Goal: Transaction & Acquisition: Purchase product/service

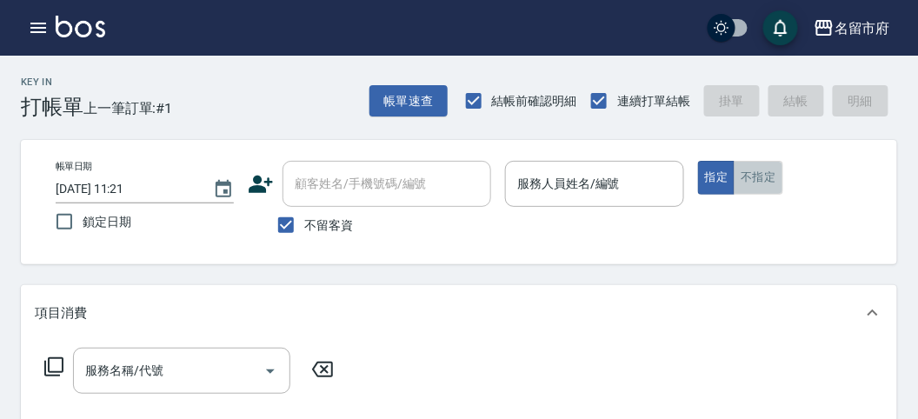
drag, startPoint x: 752, startPoint y: 174, endPoint x: 743, endPoint y: 189, distance: 17.1
click at [752, 173] on button "不指定" at bounding box center [757, 178] width 49 height 34
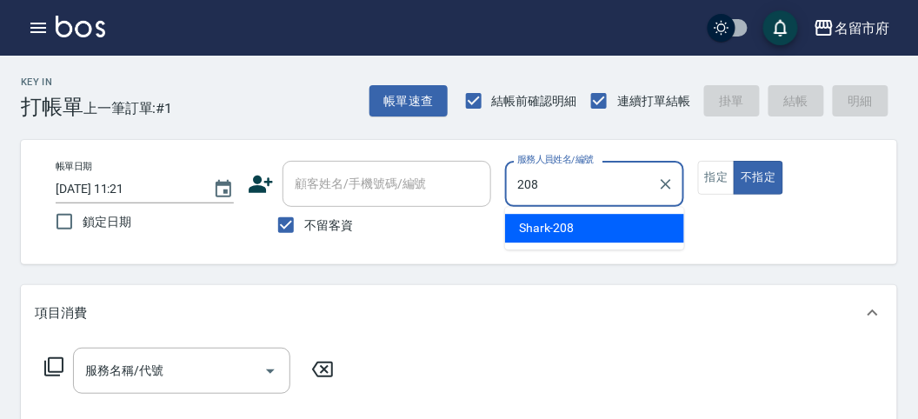
click at [554, 226] on span "Shark -208" at bounding box center [547, 228] width 56 height 18
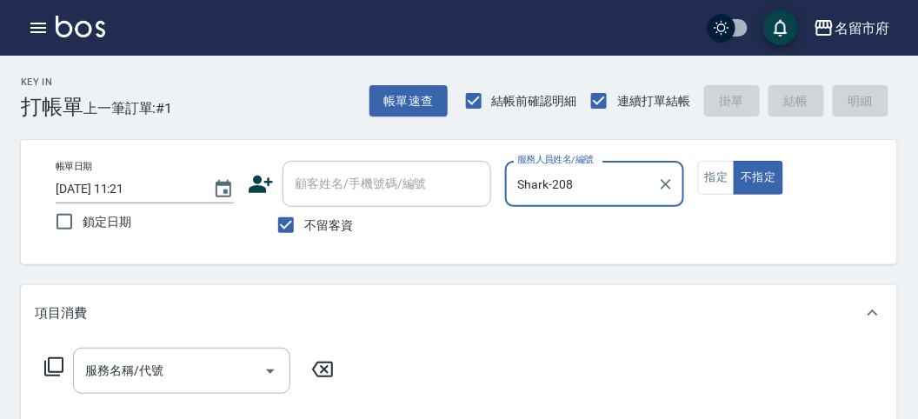
type input "Shark-208"
click at [55, 366] on icon at bounding box center [53, 366] width 21 height 21
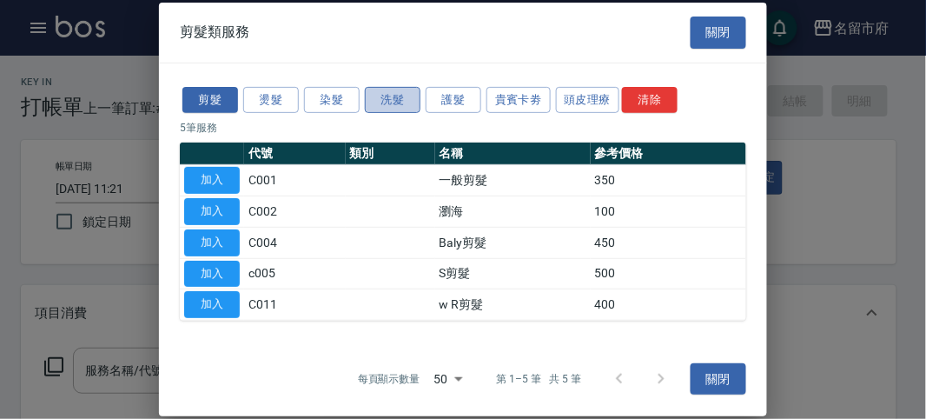
click at [381, 103] on button "洗髮" at bounding box center [393, 99] width 56 height 27
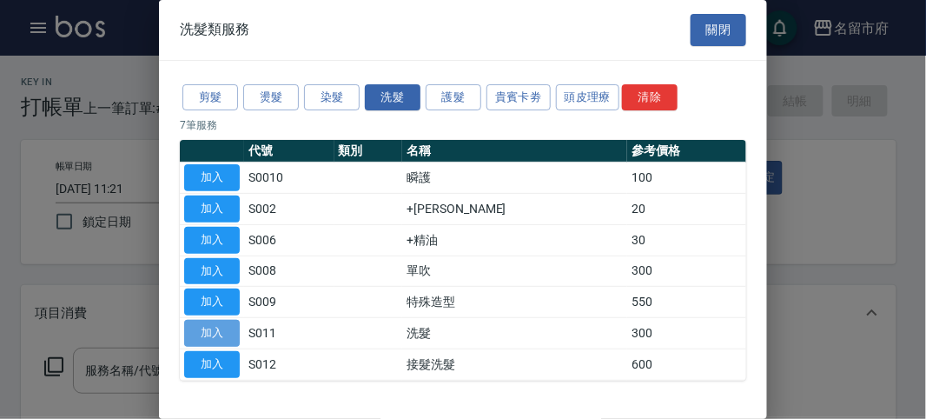
click at [209, 328] on button "加入" at bounding box center [212, 333] width 56 height 27
type input "洗髮(S011)"
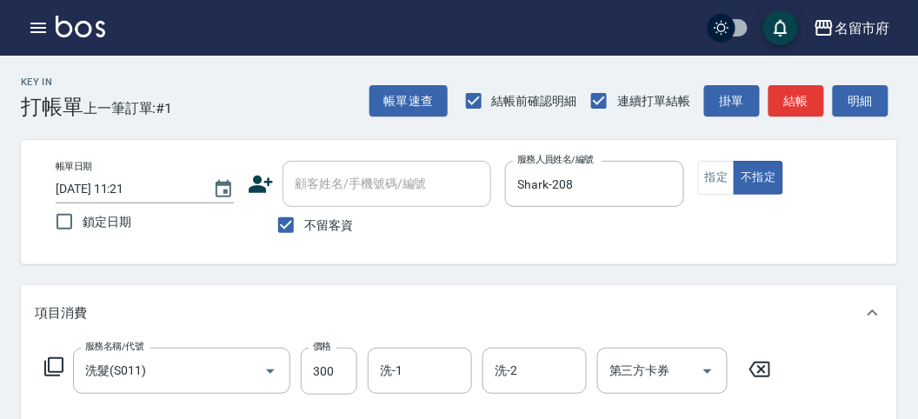
click at [56, 361] on icon at bounding box center [53, 366] width 21 height 21
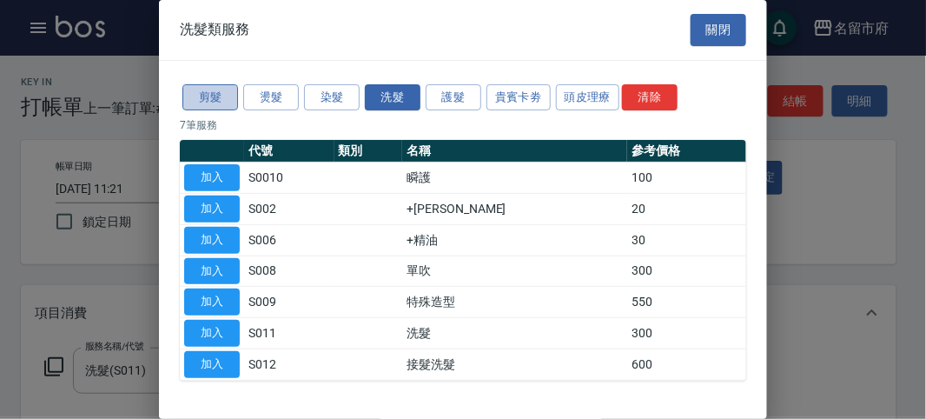
click at [218, 95] on button "剪髮" at bounding box center [210, 97] width 56 height 27
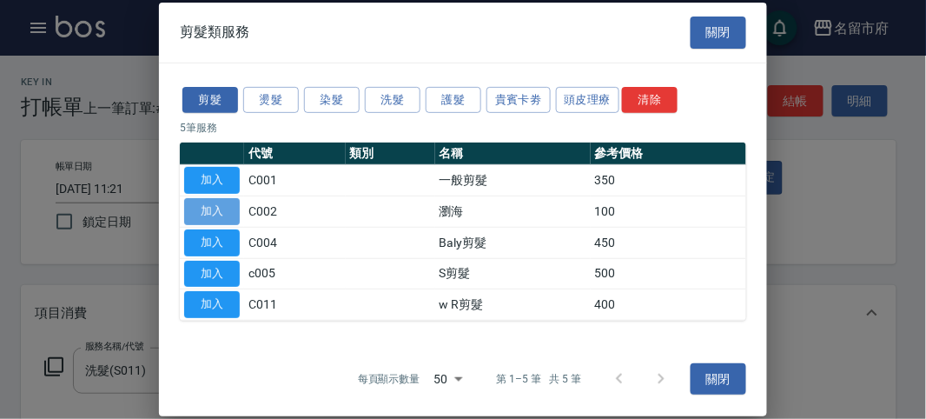
click at [211, 204] on button "加入" at bounding box center [212, 211] width 56 height 27
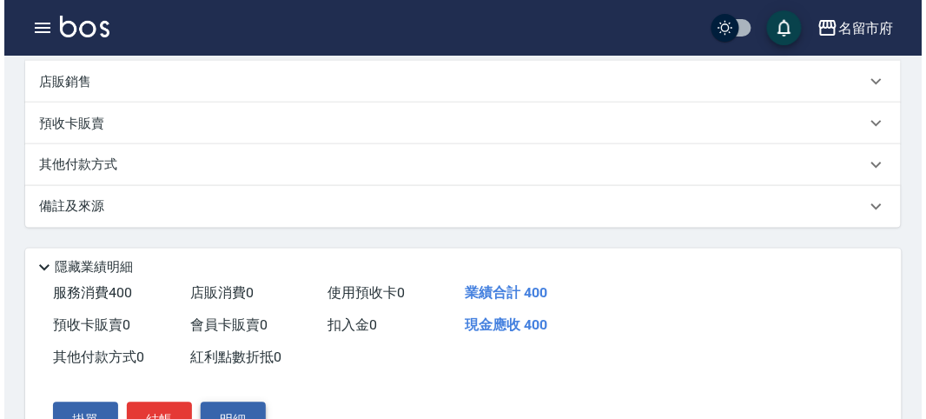
scroll to position [576, 0]
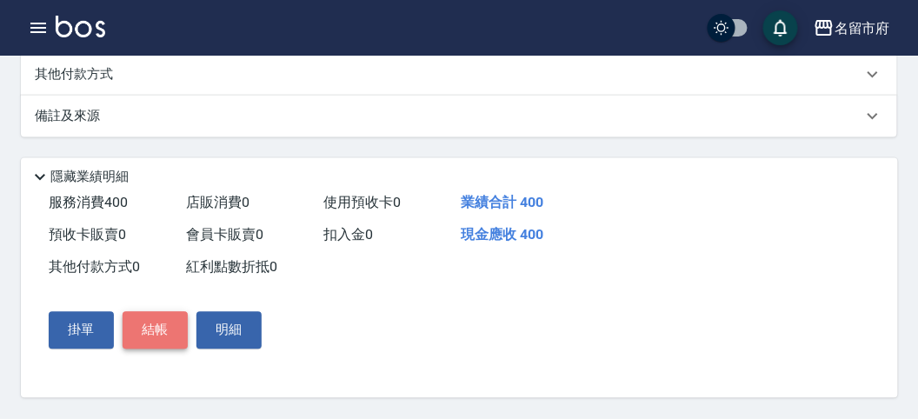
click at [131, 317] on button "結帳" at bounding box center [155, 330] width 65 height 36
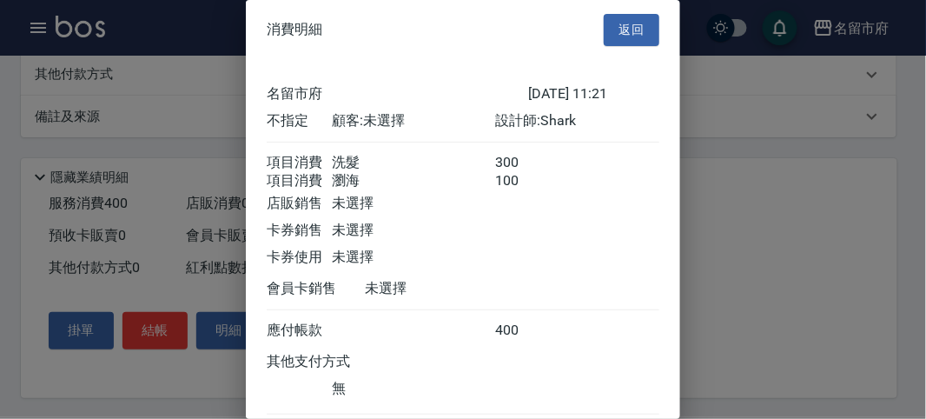
scroll to position [116, 0]
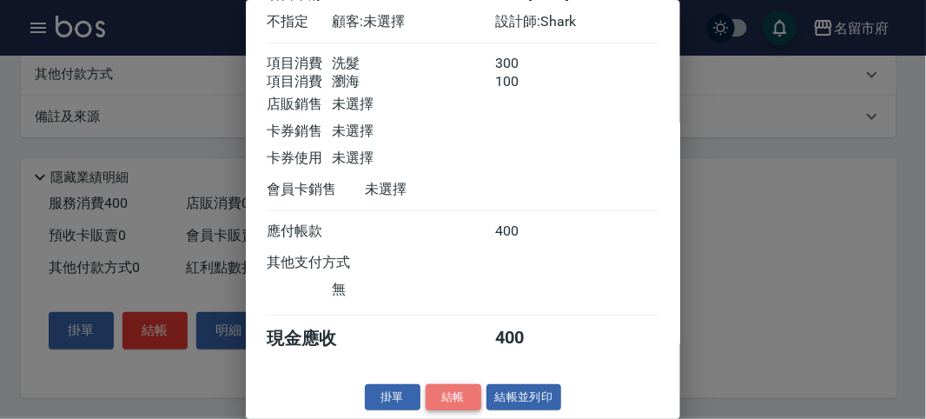
click at [461, 391] on button "結帳" at bounding box center [454, 397] width 56 height 27
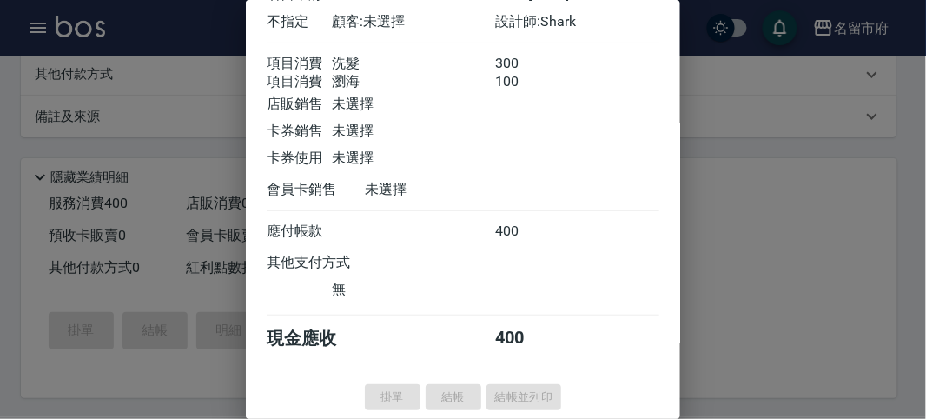
type input "[DATE] 12:09"
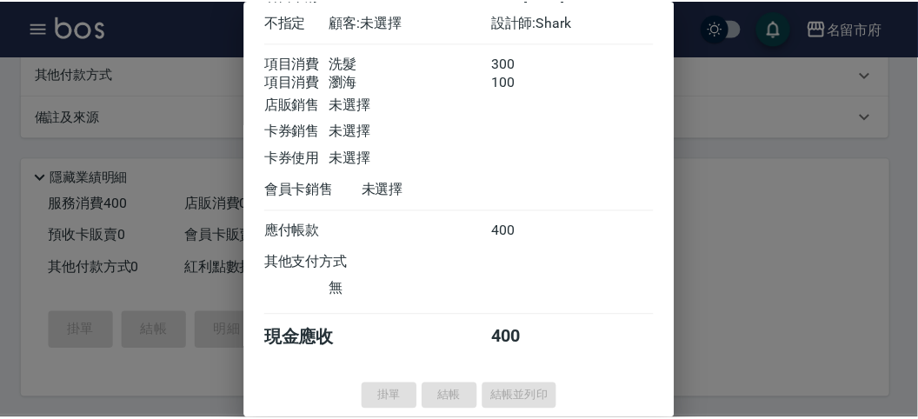
scroll to position [0, 0]
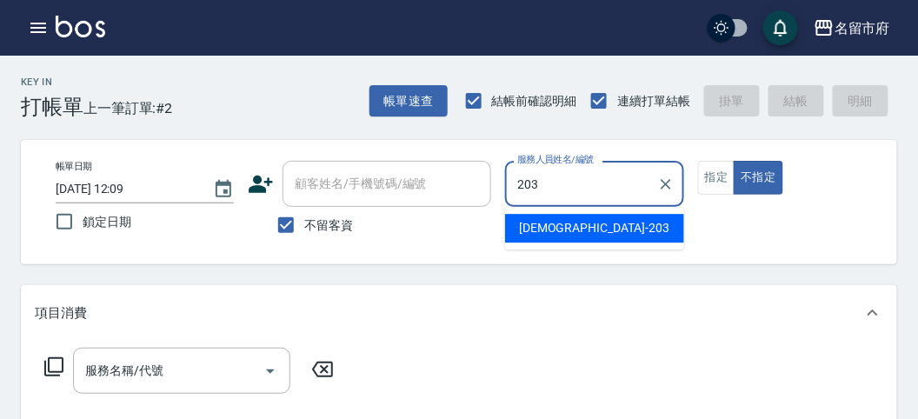
click at [580, 222] on div "聖德 -203" at bounding box center [594, 228] width 179 height 29
type input "聖德-203"
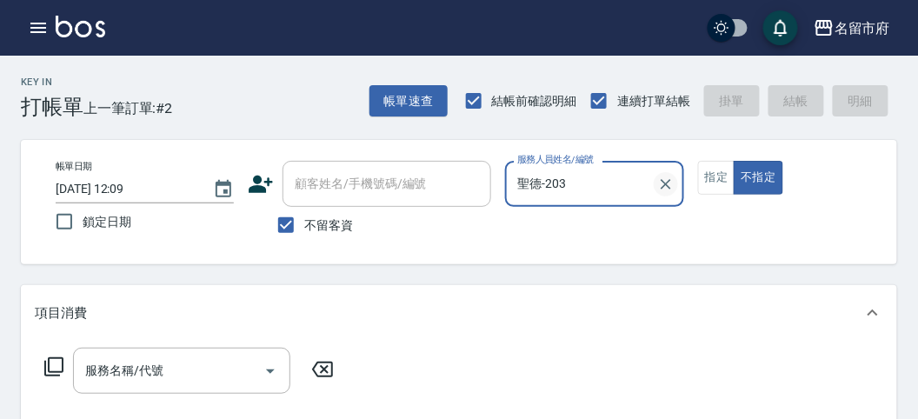
click at [666, 184] on icon "Clear" at bounding box center [665, 184] width 10 height 10
click at [596, 182] on input "服務人員姓名/編號" at bounding box center [594, 184] width 162 height 30
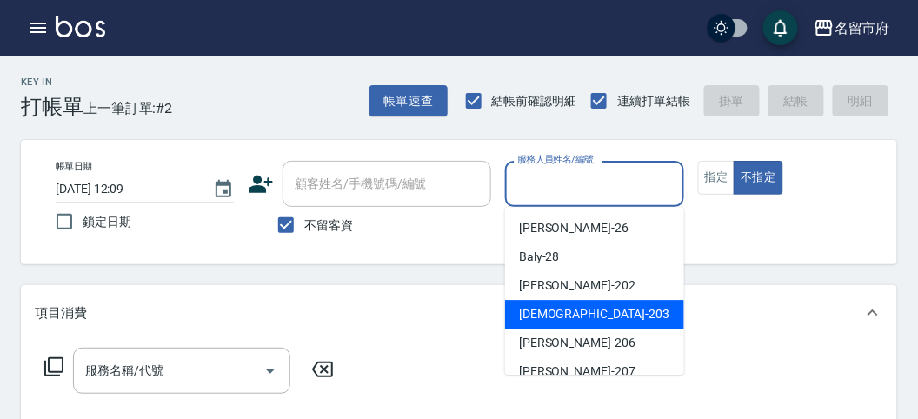
click at [559, 312] on span "聖德 -203" at bounding box center [594, 314] width 150 height 18
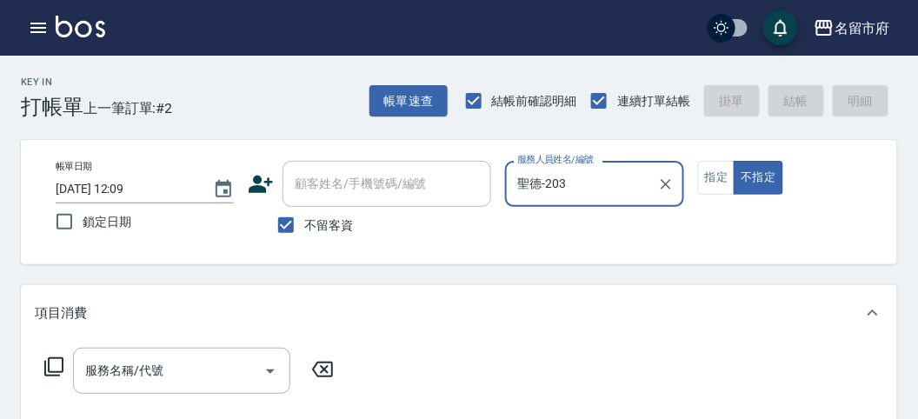
type input "聖德-203"
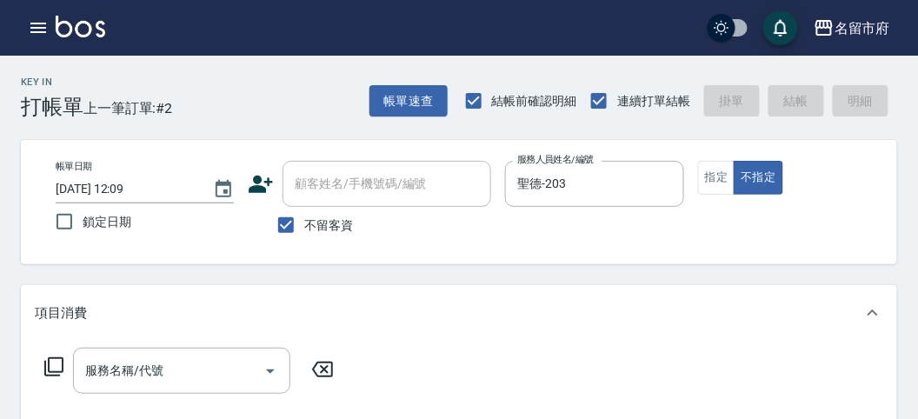
click at [63, 368] on icon at bounding box center [53, 366] width 21 height 21
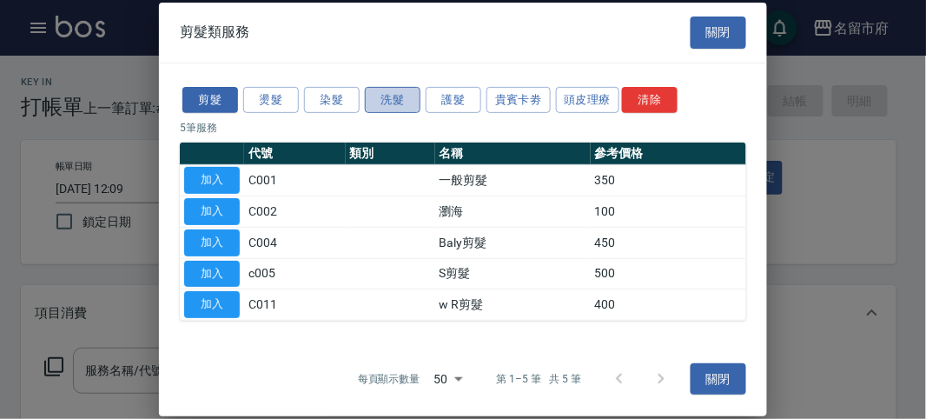
click at [383, 100] on button "洗髮" at bounding box center [393, 99] width 56 height 27
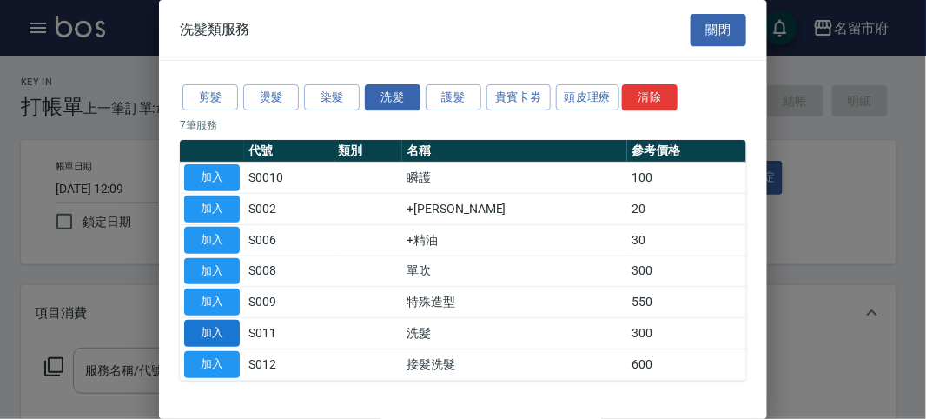
click at [200, 333] on button "加入" at bounding box center [212, 333] width 56 height 27
type input "洗髮(S011)"
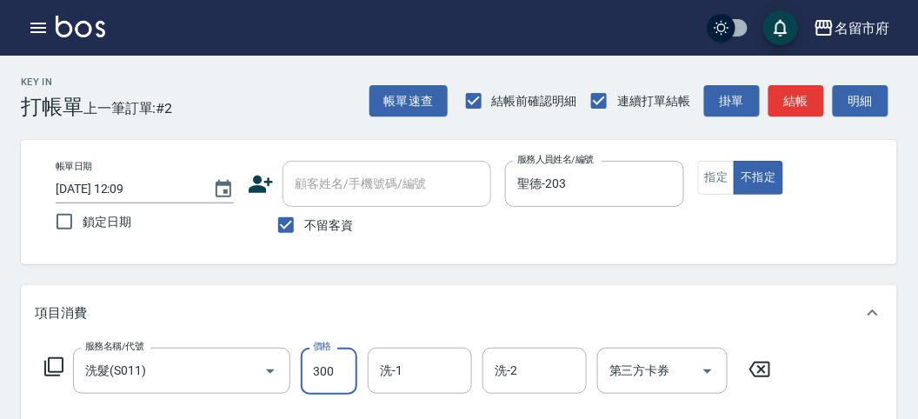
click at [342, 385] on input "300" at bounding box center [329, 371] width 56 height 47
type input "350"
drag, startPoint x: 850, startPoint y: 98, endPoint x: 840, endPoint y: 114, distance: 18.3
click at [851, 98] on button "明細" at bounding box center [860, 101] width 56 height 32
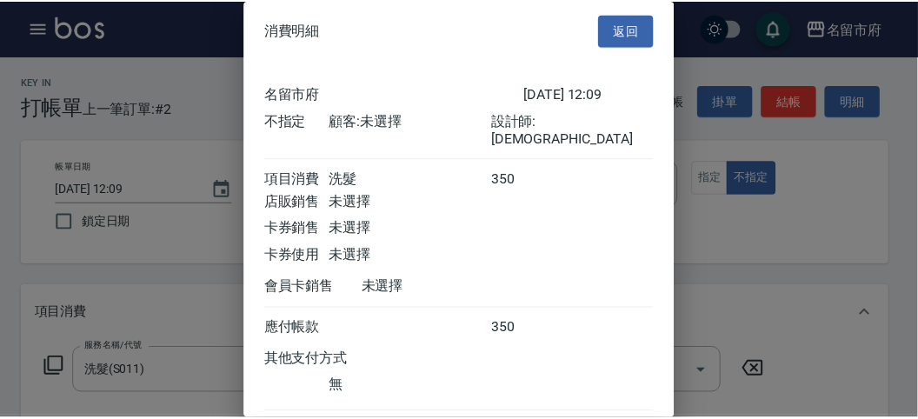
scroll to position [96, 0]
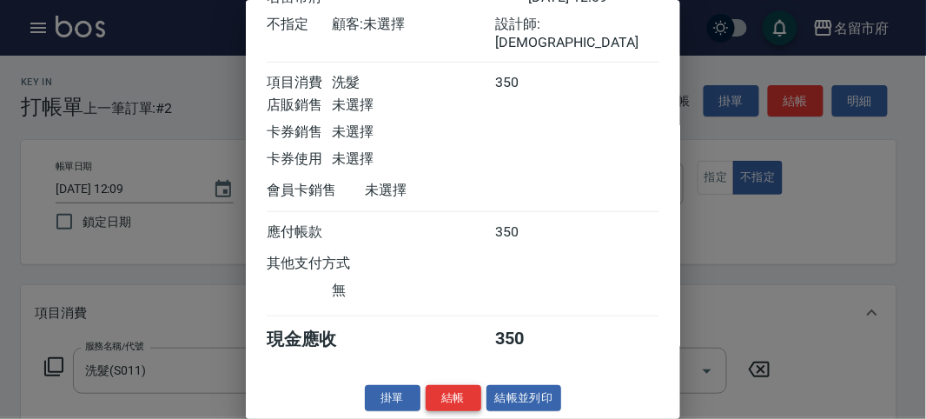
click at [454, 394] on button "結帳" at bounding box center [454, 398] width 56 height 27
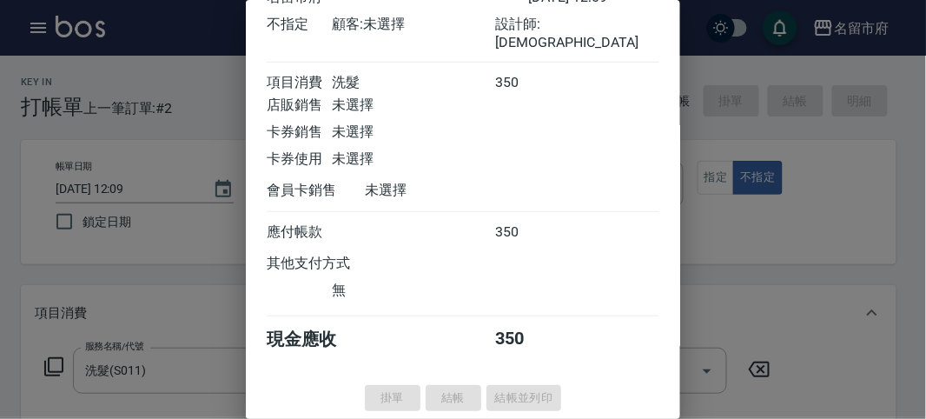
type input "[DATE] 12:10"
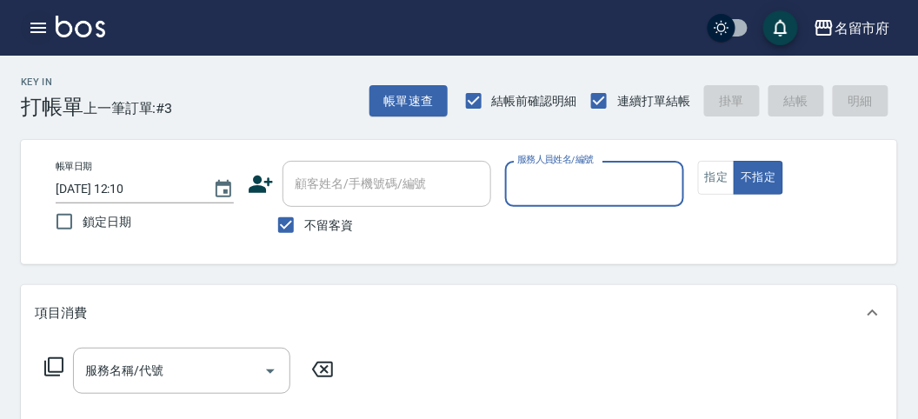
click at [43, 28] on icon "button" at bounding box center [38, 28] width 16 height 10
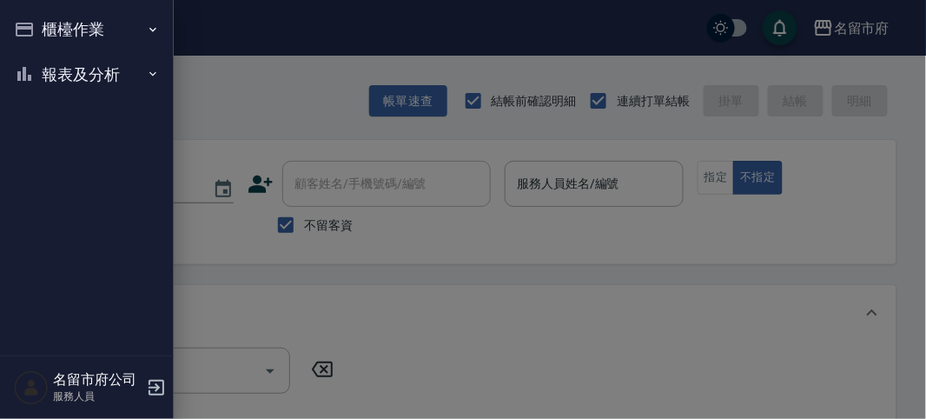
click at [82, 69] on button "報表及分析" at bounding box center [87, 74] width 160 height 45
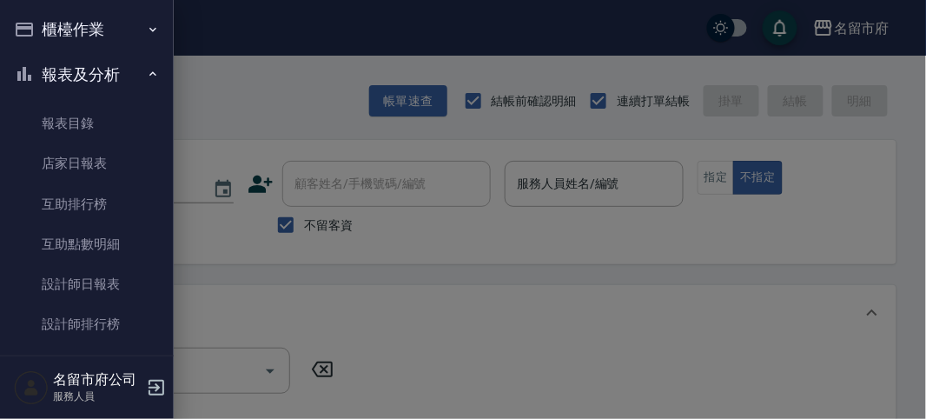
click at [182, 103] on div at bounding box center [463, 209] width 926 height 419
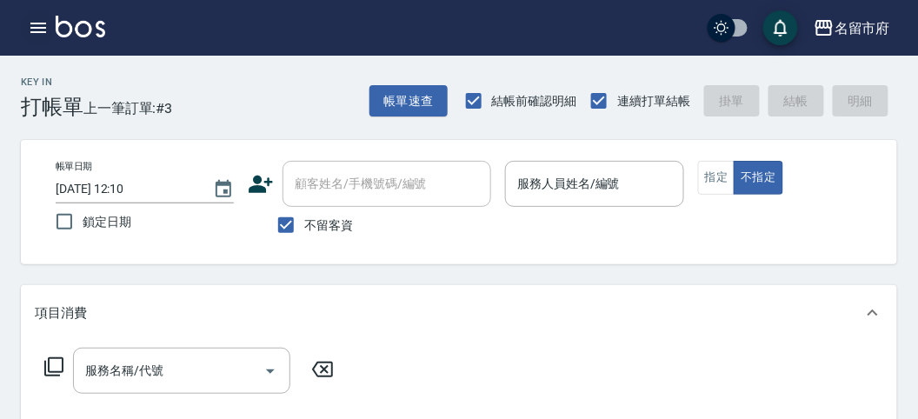
click at [37, 31] on icon "button" at bounding box center [38, 27] width 21 height 21
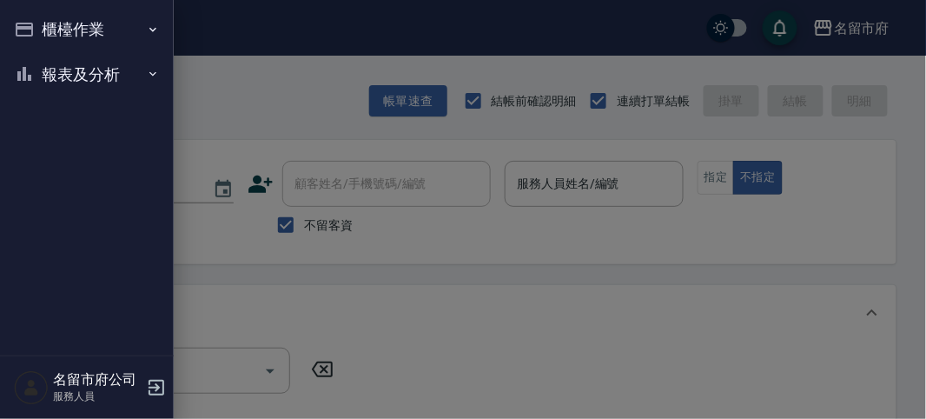
click at [39, 58] on button "報表及分析" at bounding box center [87, 74] width 160 height 45
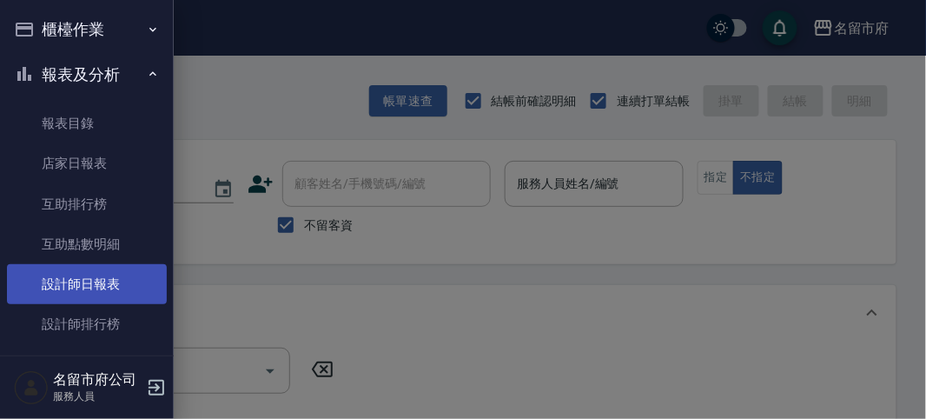
click at [98, 283] on link "設計師日報表" at bounding box center [87, 284] width 160 height 40
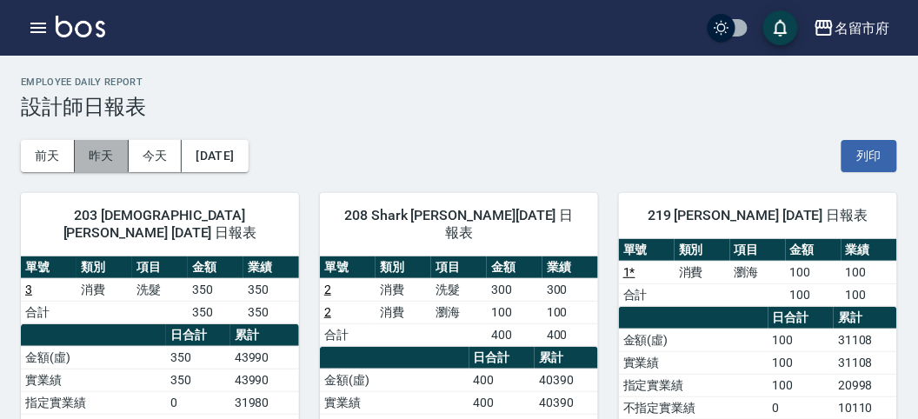
click at [107, 153] on button "昨天" at bounding box center [102, 156] width 54 height 32
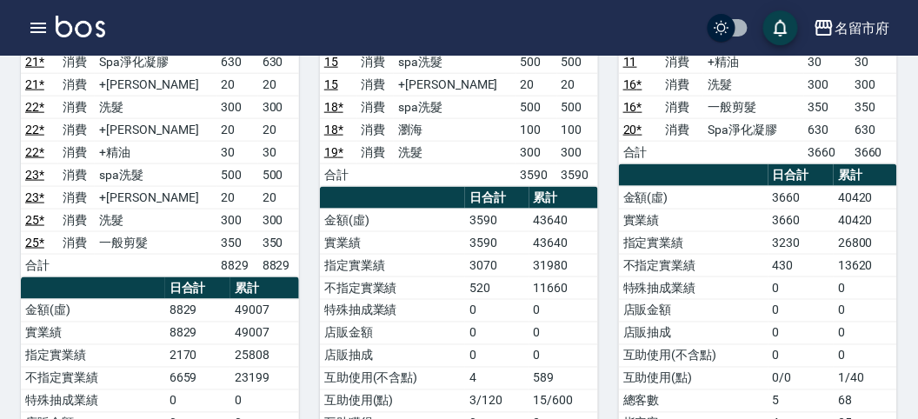
scroll to position [193, 0]
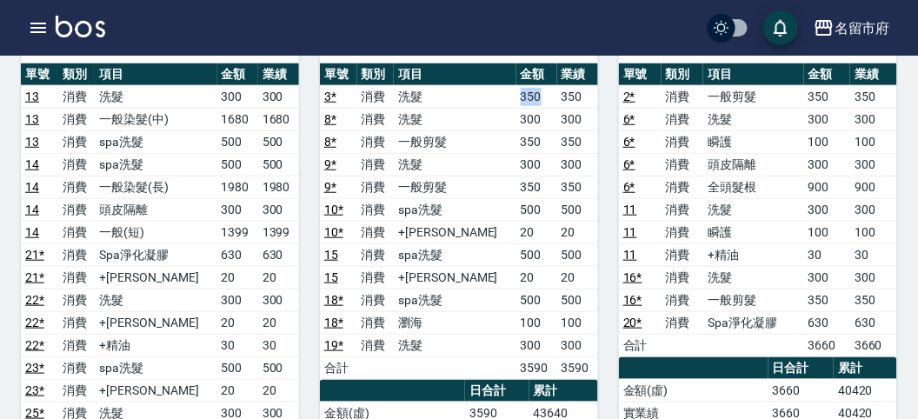
drag, startPoint x: 492, startPoint y: 79, endPoint x: 533, endPoint y: 83, distance: 41.0
click at [533, 85] on tr "3 * 消費 洗髮 350 350" at bounding box center [459, 96] width 278 height 23
click at [516, 130] on td "350" at bounding box center [536, 141] width 41 height 23
drag, startPoint x: 528, startPoint y: 113, endPoint x: 528, endPoint y: 152, distance: 39.1
click at [528, 152] on tbody "3 * 消費 洗髮 350 350 8 * 消費 洗髮 300 300 8 * 消費 一般剪髮 350 350 9 * 消費 洗髮 300 300 9 * 消…" at bounding box center [459, 232] width 278 height 294
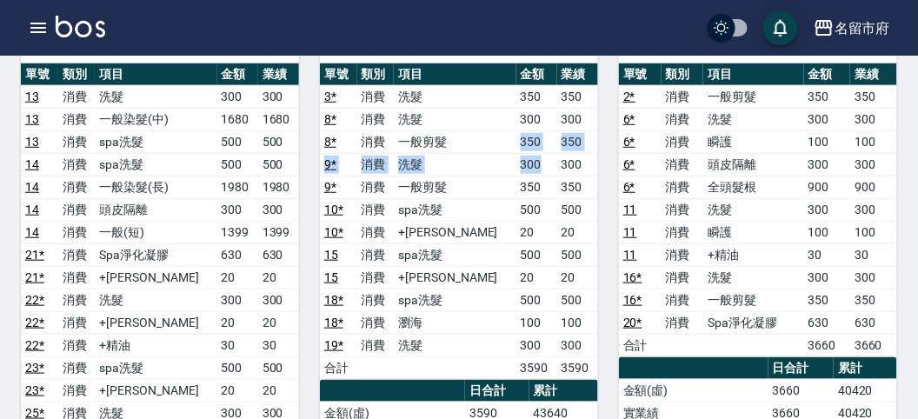
click at [528, 153] on td "300" at bounding box center [536, 164] width 41 height 23
drag, startPoint x: 496, startPoint y: 211, endPoint x: 514, endPoint y: 210, distance: 17.4
click at [516, 221] on td "20" at bounding box center [536, 232] width 41 height 23
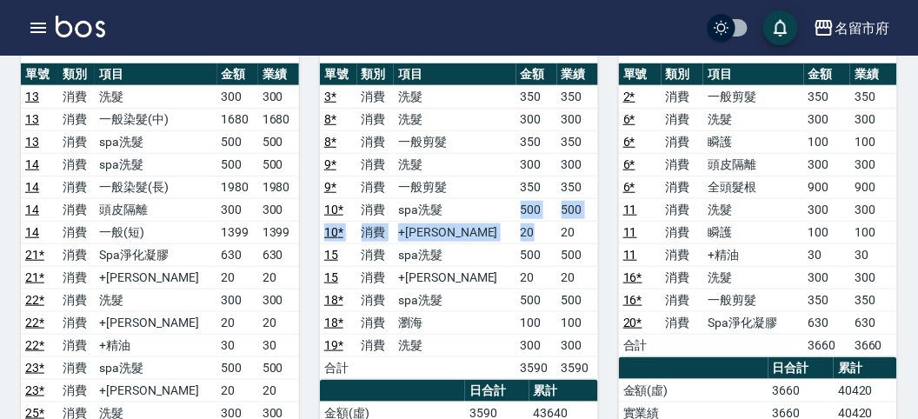
drag, startPoint x: 491, startPoint y: 178, endPoint x: 535, endPoint y: 202, distance: 50.6
click at [535, 202] on tbody "3 * 消費 洗髮 350 350 8 * 消費 洗髮 300 300 8 * 消費 一般剪髮 350 350 9 * 消費 洗髮 300 300 9 * 消…" at bounding box center [459, 232] width 278 height 294
click at [535, 221] on td "20" at bounding box center [536, 232] width 41 height 23
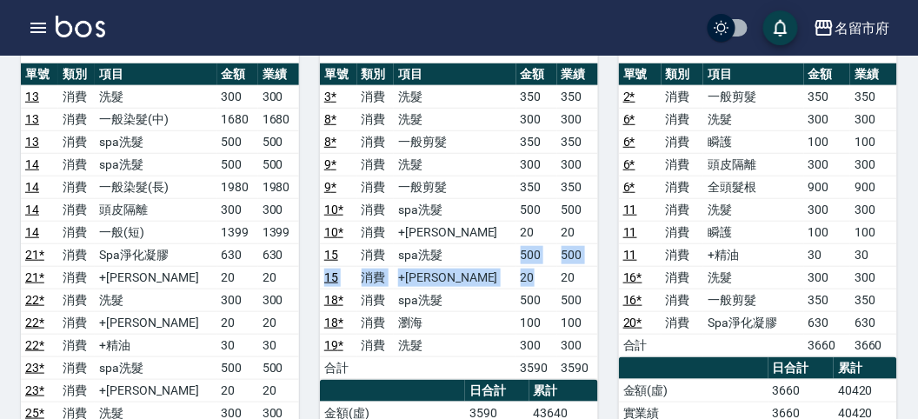
drag, startPoint x: 531, startPoint y: 242, endPoint x: 533, endPoint y: 256, distance: 14.9
click at [533, 256] on tbody "3 * 消費 洗髮 350 350 8 * 消費 洗髮 300 300 8 * 消費 一般剪髮 350 350 9 * 消費 洗髮 300 300 9 * 消…" at bounding box center [459, 232] width 278 height 294
click at [533, 266] on td "20" at bounding box center [536, 277] width 41 height 23
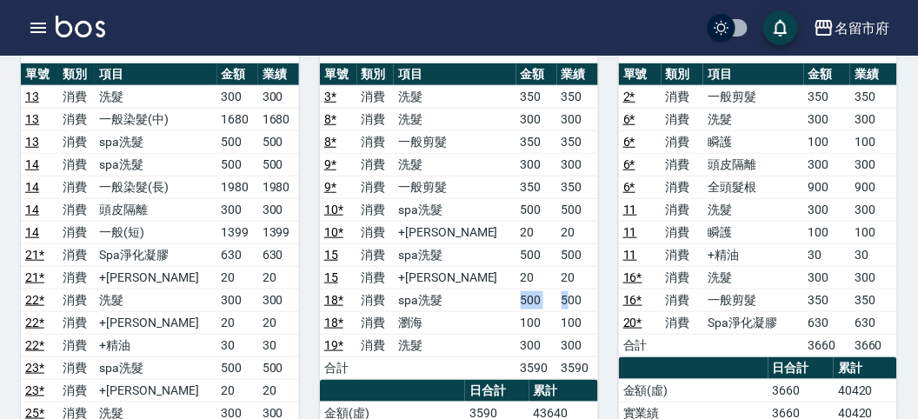
drag, startPoint x: 495, startPoint y: 279, endPoint x: 556, endPoint y: 279, distance: 60.8
click at [556, 288] on tr "18 * 消費 spa洗髮 500 500" at bounding box center [459, 299] width 278 height 23
click at [557, 288] on td "500" at bounding box center [577, 299] width 41 height 23
click at [531, 288] on td "500" at bounding box center [536, 299] width 41 height 23
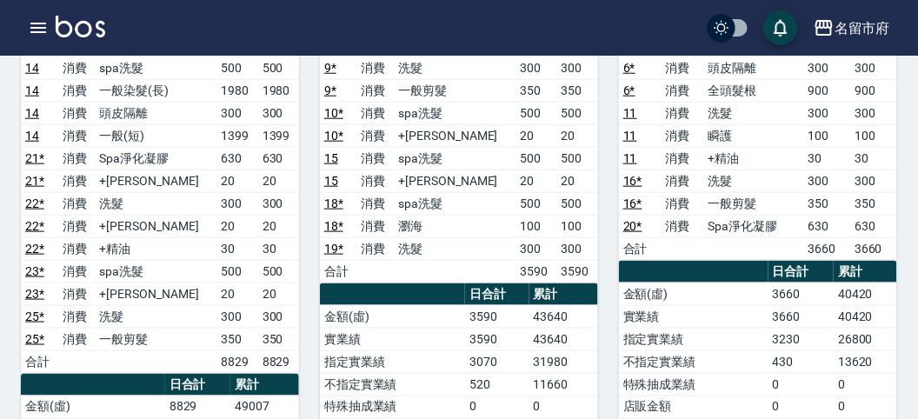
scroll to position [0, 0]
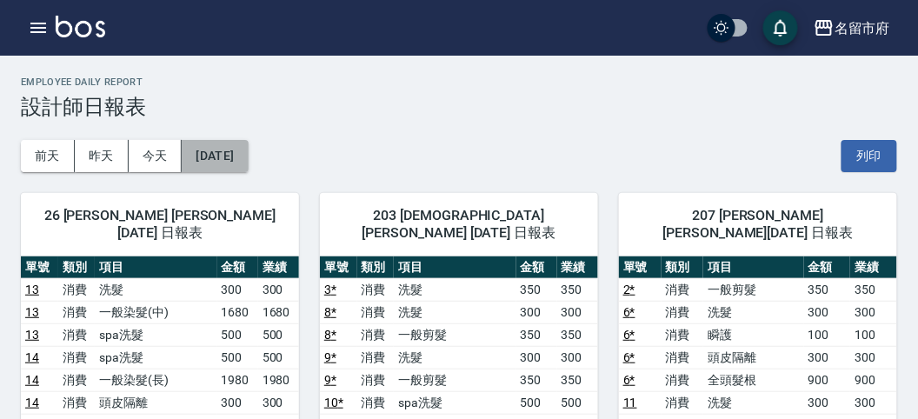
click at [240, 156] on button "[DATE]" at bounding box center [215, 156] width 66 height 32
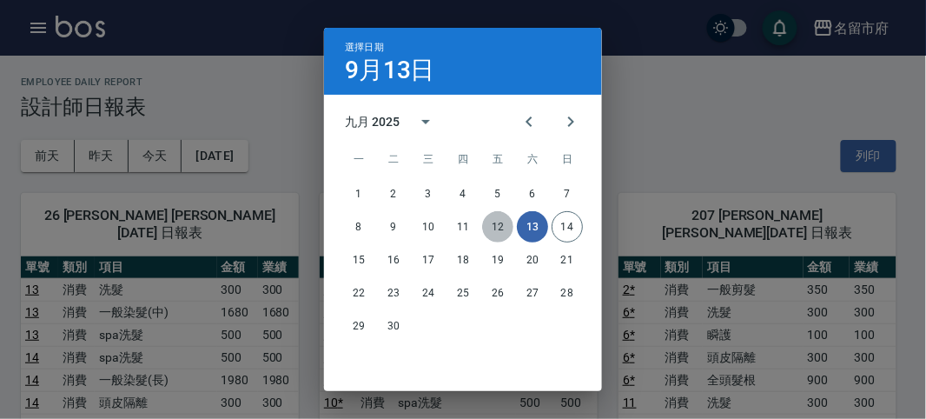
click at [500, 226] on button "12" at bounding box center [497, 226] width 31 height 31
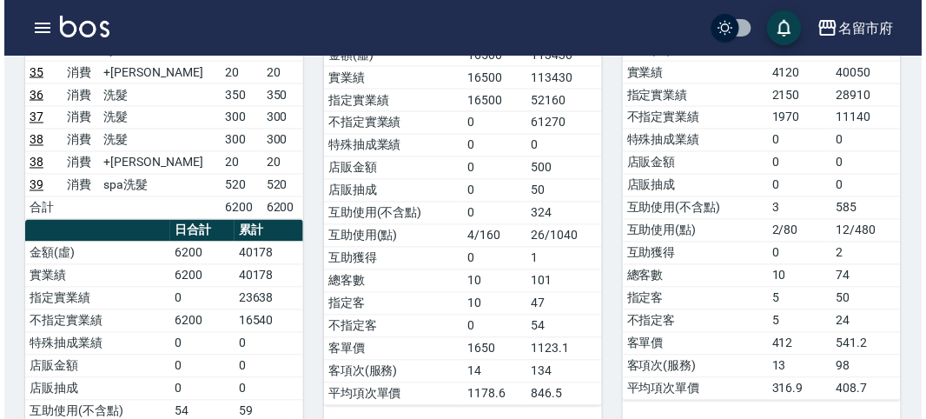
scroll to position [482, 0]
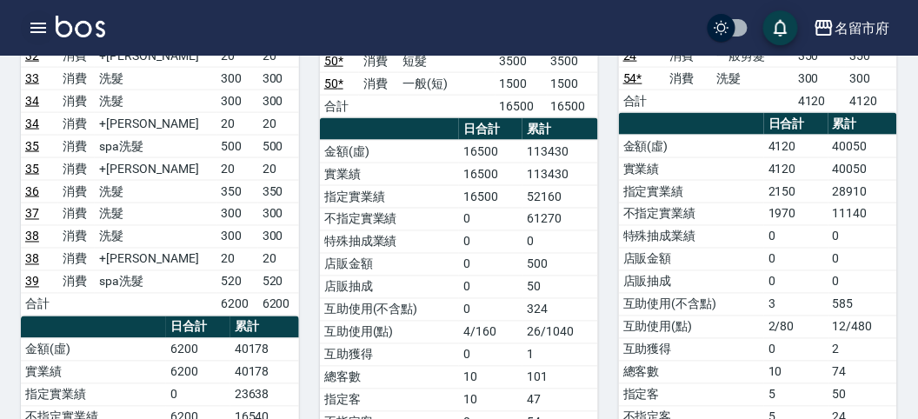
click at [48, 30] on icon "button" at bounding box center [38, 27] width 21 height 21
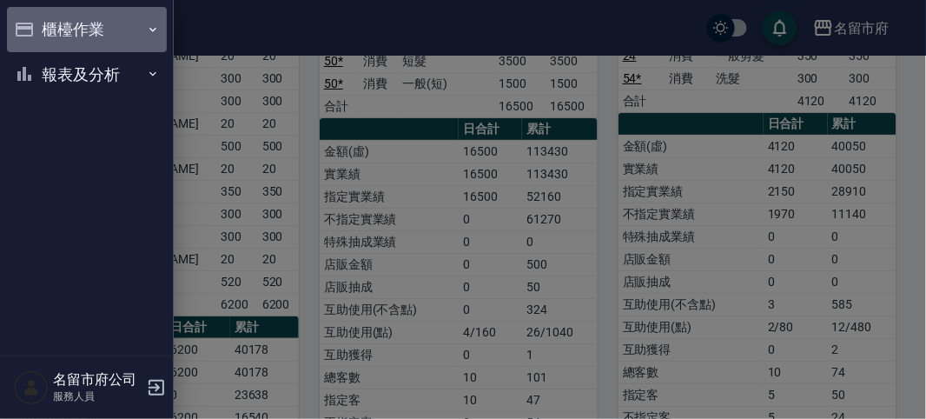
click at [43, 34] on button "櫃檯作業" at bounding box center [87, 29] width 160 height 45
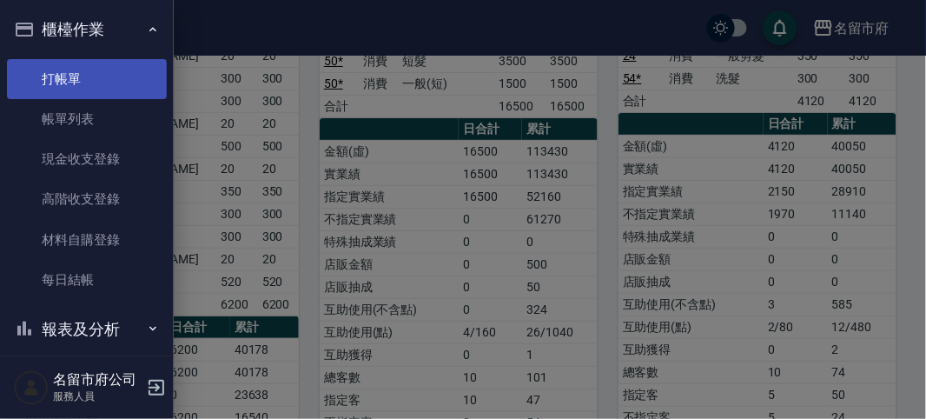
click at [76, 83] on link "打帳單" at bounding box center [87, 79] width 160 height 40
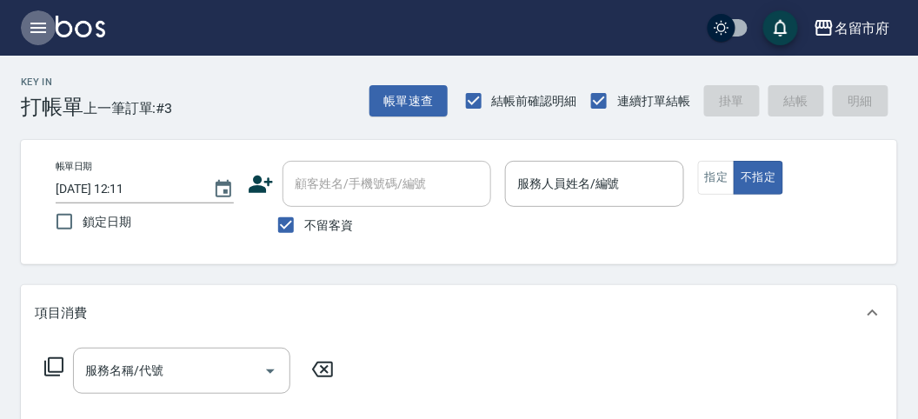
click at [36, 23] on icon "button" at bounding box center [38, 28] width 16 height 10
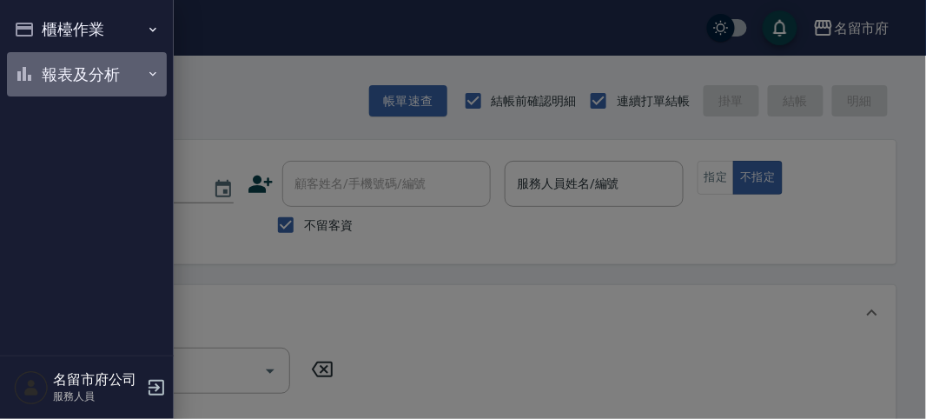
click at [67, 75] on button "報表及分析" at bounding box center [87, 74] width 160 height 45
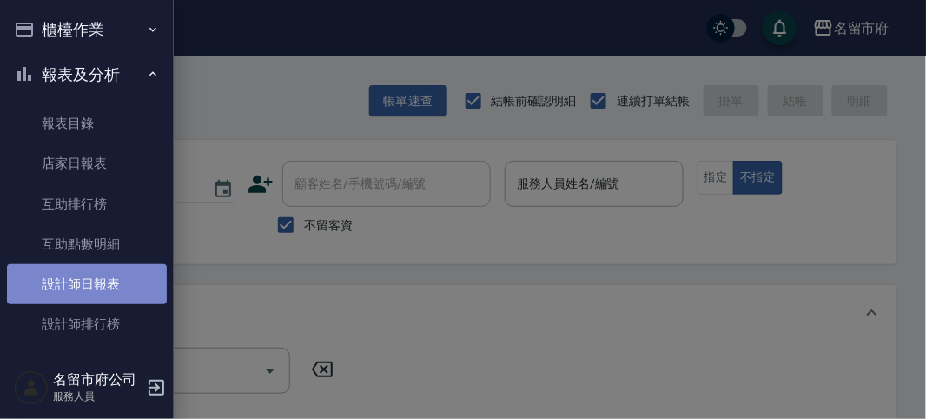
click at [96, 275] on link "設計師日報表" at bounding box center [87, 284] width 160 height 40
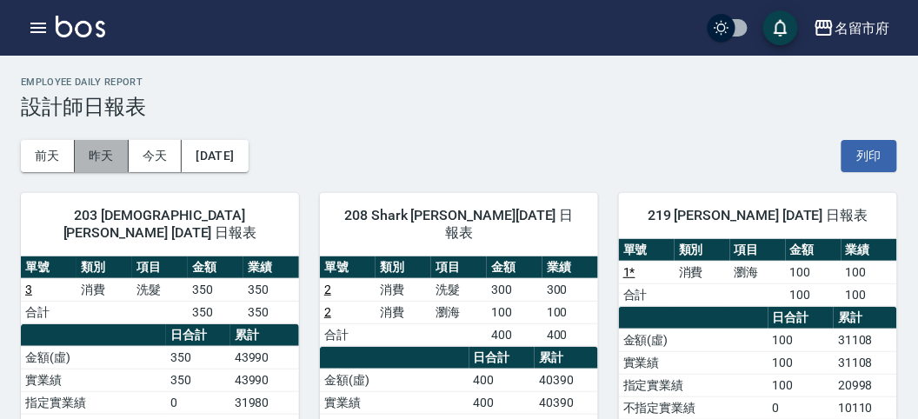
click at [104, 153] on button "昨天" at bounding box center [102, 156] width 54 height 32
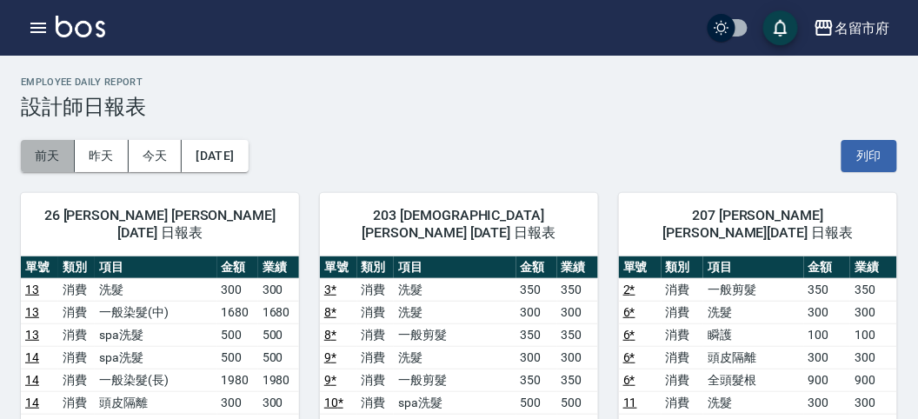
click at [42, 156] on button "前天" at bounding box center [48, 156] width 54 height 32
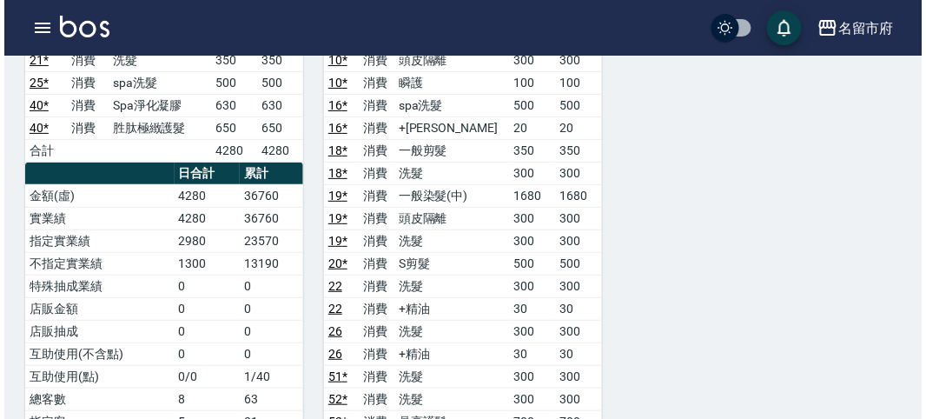
scroll to position [1493, 0]
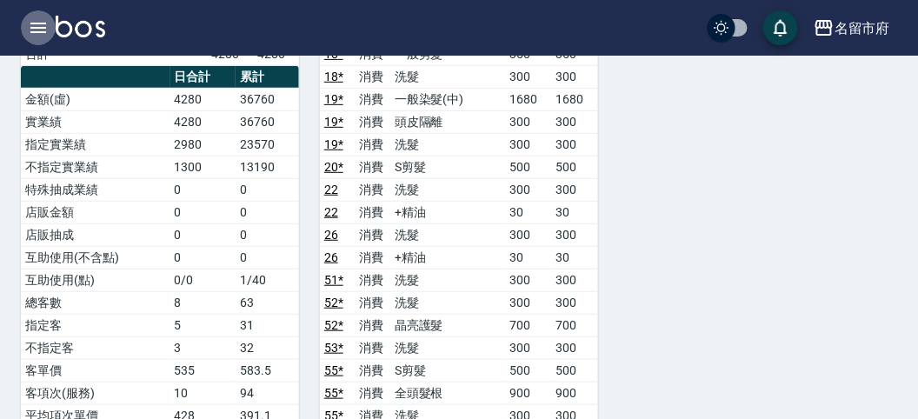
click at [38, 27] on icon "button" at bounding box center [38, 28] width 16 height 10
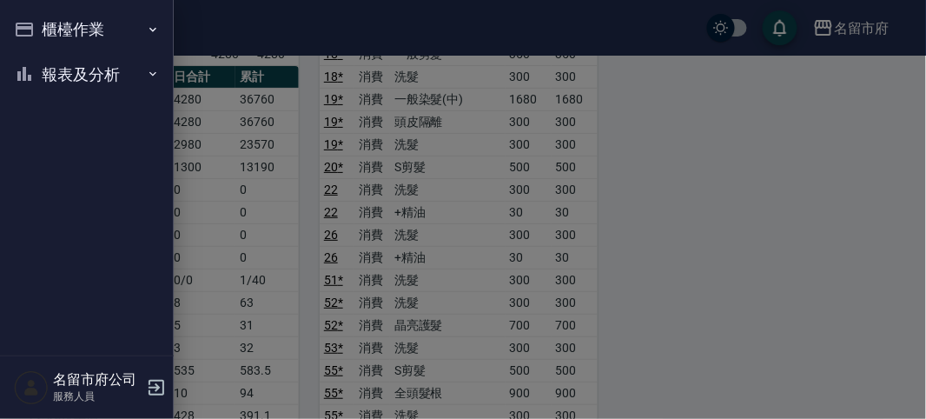
click at [75, 26] on button "櫃檯作業" at bounding box center [87, 29] width 160 height 45
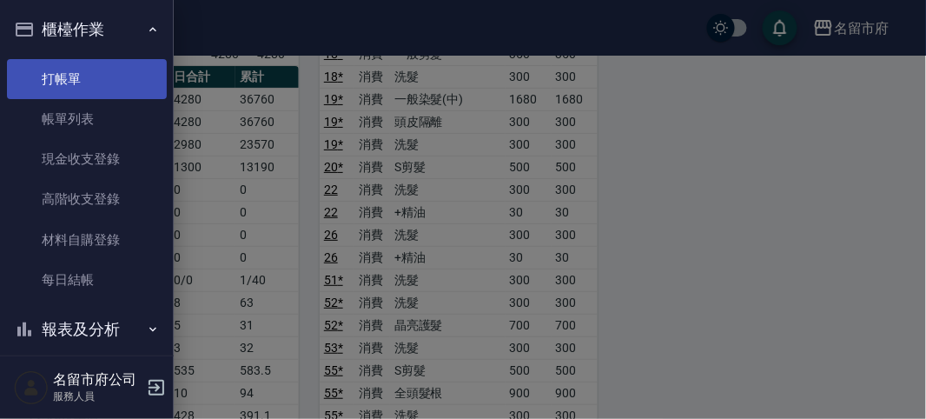
click at [117, 66] on link "打帳單" at bounding box center [87, 79] width 160 height 40
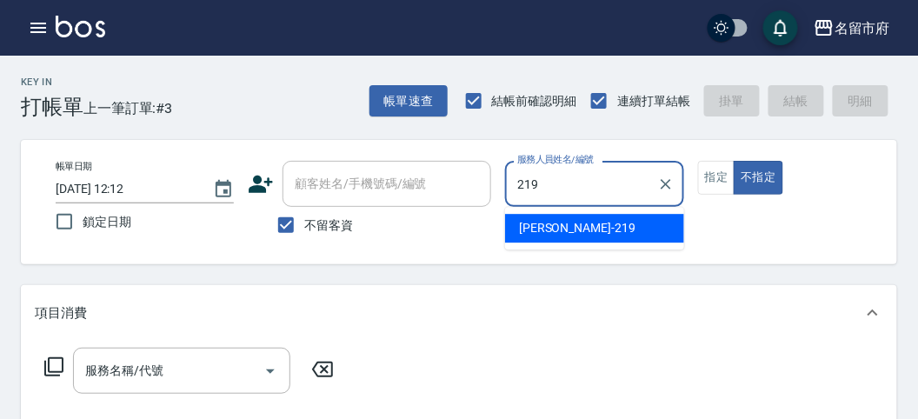
type input "[PERSON_NAME]-219"
type button "false"
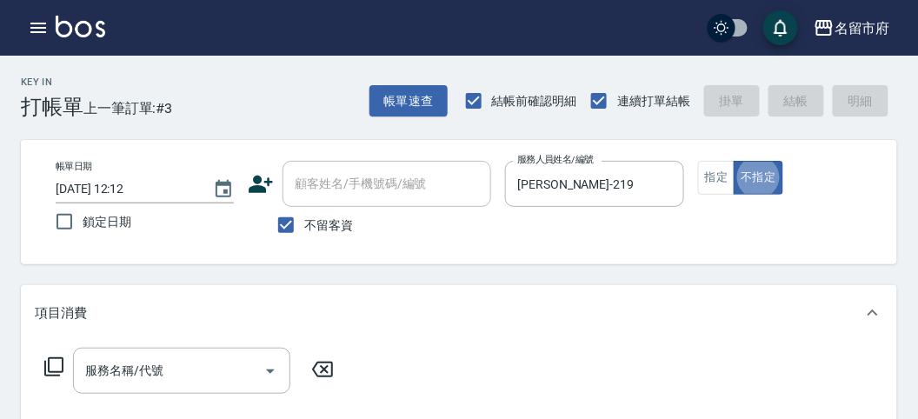
click at [52, 359] on icon at bounding box center [53, 366] width 21 height 21
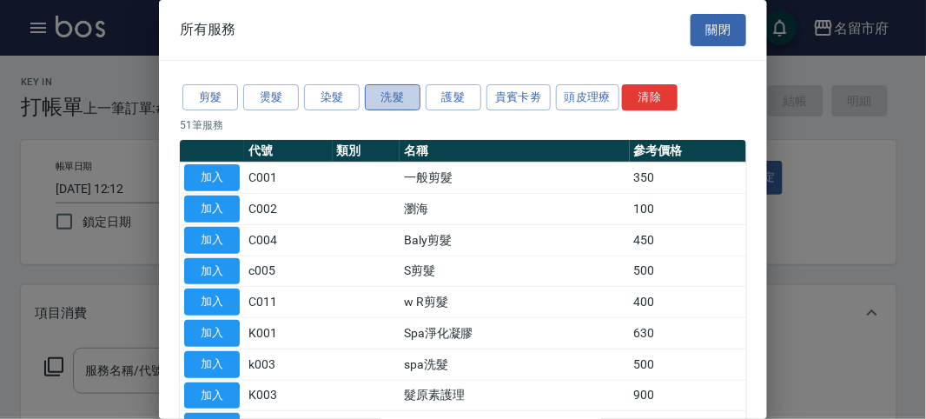
click at [418, 92] on button "洗髮" at bounding box center [393, 97] width 56 height 27
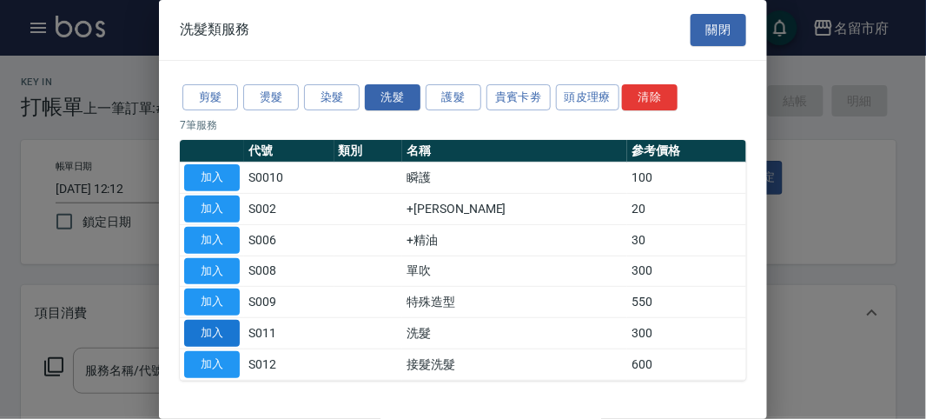
click at [198, 332] on button "加入" at bounding box center [212, 333] width 56 height 27
type input "洗髮(S011)"
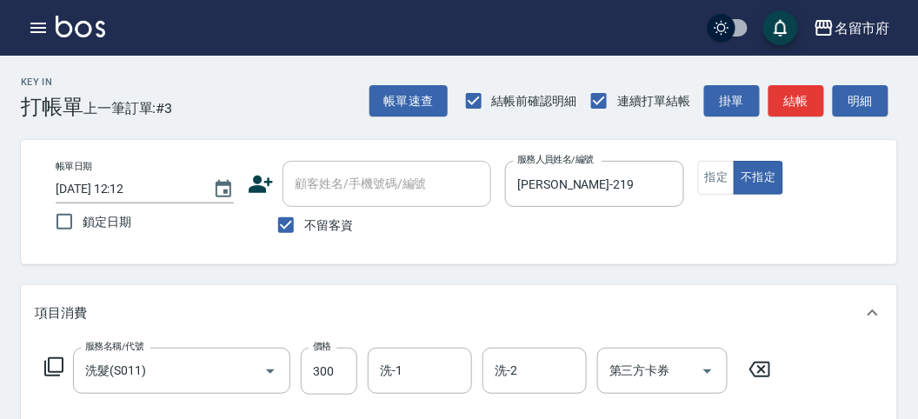
scroll to position [289, 0]
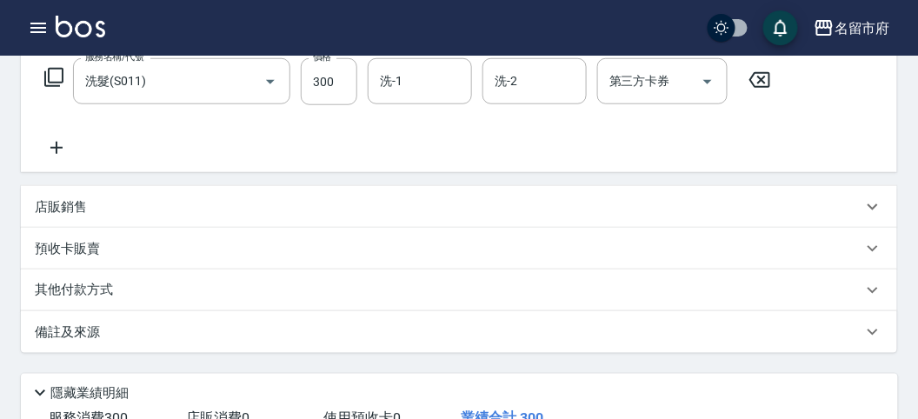
type input "[DATE] 12:16"
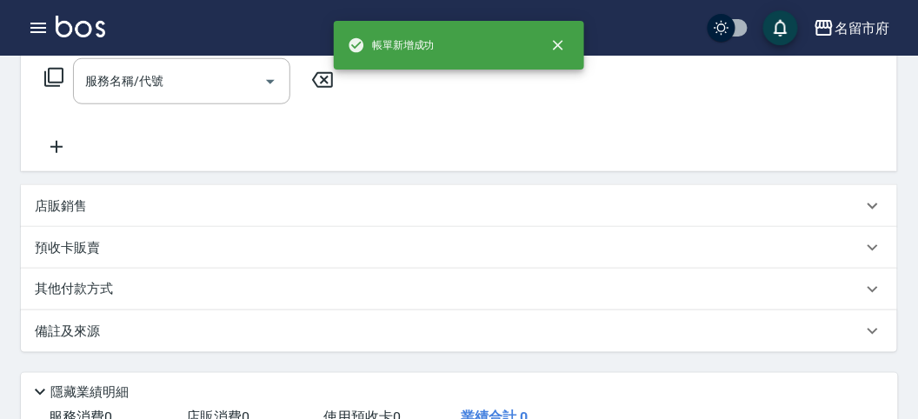
scroll to position [0, 0]
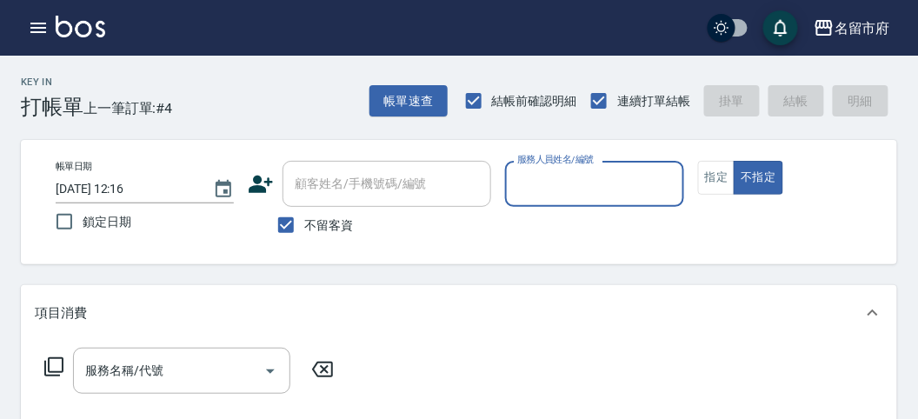
click at [520, 189] on input "服務人員姓名/編號" at bounding box center [594, 184] width 162 height 30
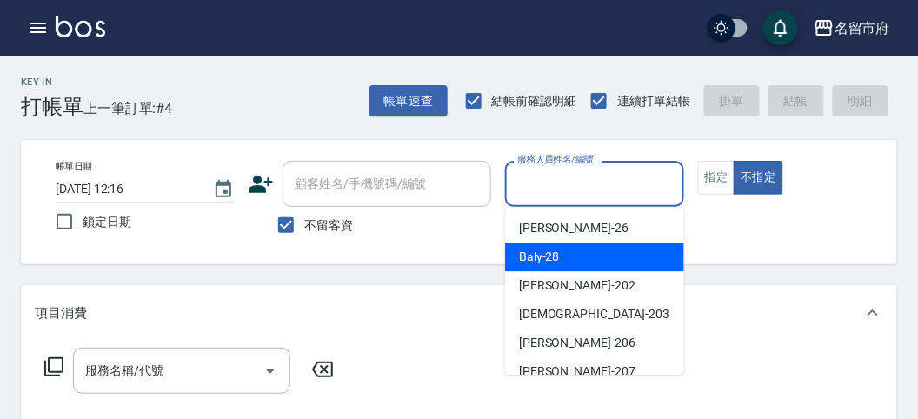
click at [548, 265] on span "Baly -28" at bounding box center [539, 257] width 41 height 18
type input "Baly-28"
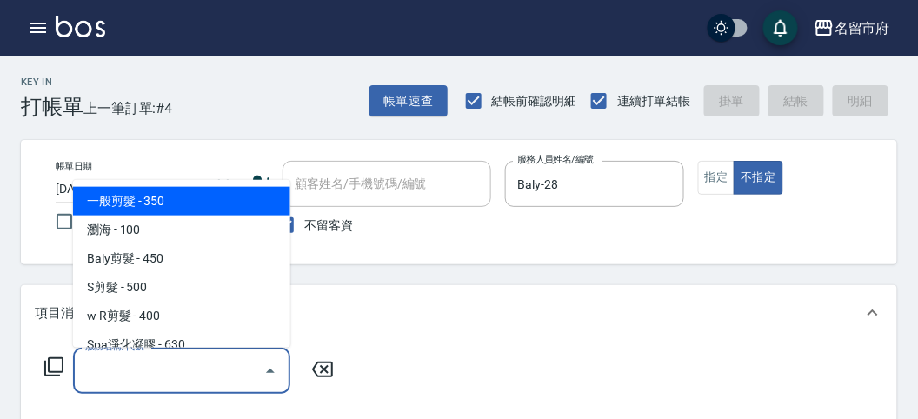
drag, startPoint x: 93, startPoint y: 376, endPoint x: 172, endPoint y: 305, distance: 106.4
click at [96, 375] on input "服務名稱/代號" at bounding box center [169, 370] width 176 height 30
click at [206, 207] on span "一般剪髮 - 350" at bounding box center [181, 201] width 217 height 29
type input "一般剪髮(C001)"
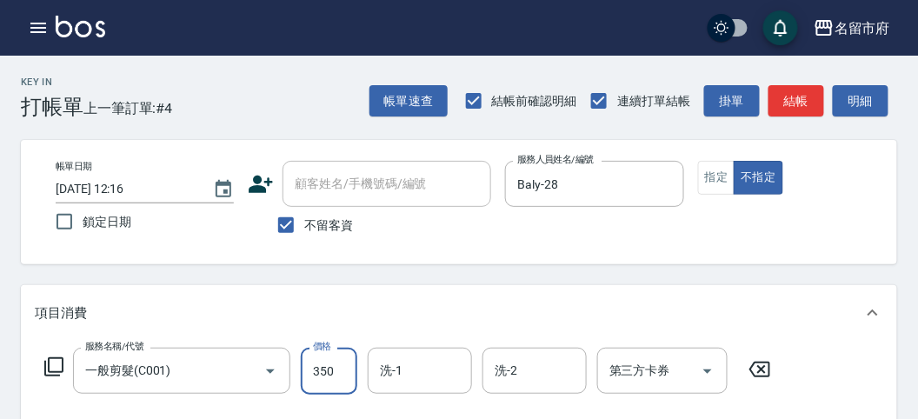
click at [321, 372] on input "350" at bounding box center [329, 371] width 56 height 47
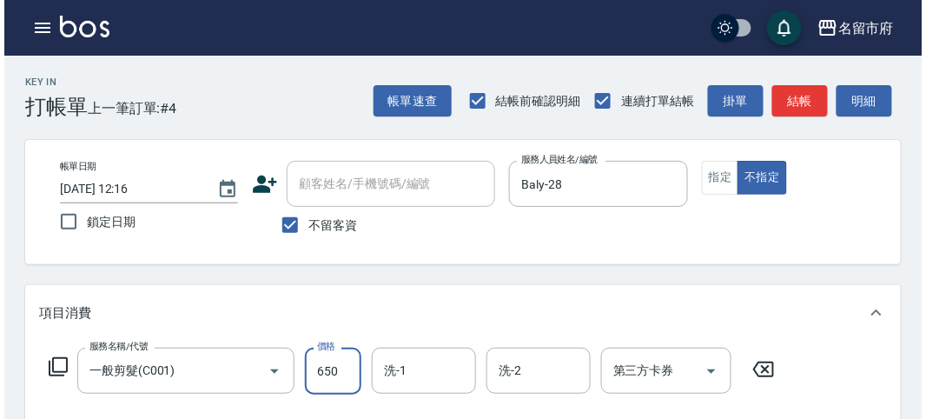
scroll to position [508, 0]
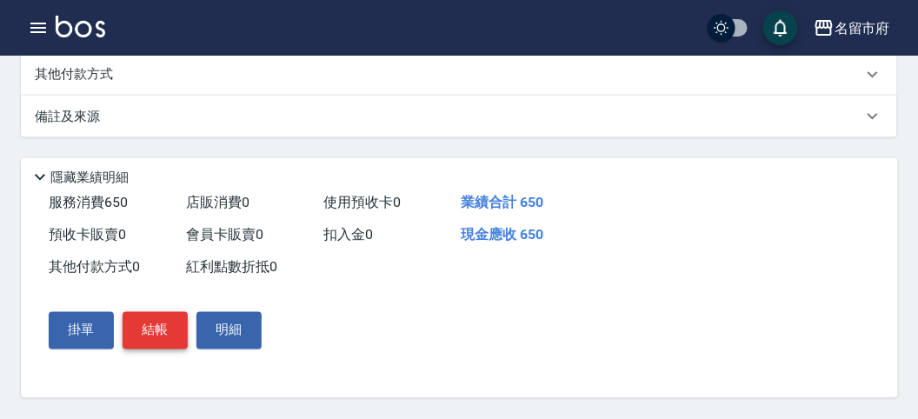
type input "650"
click at [146, 324] on button "結帳" at bounding box center [155, 330] width 65 height 36
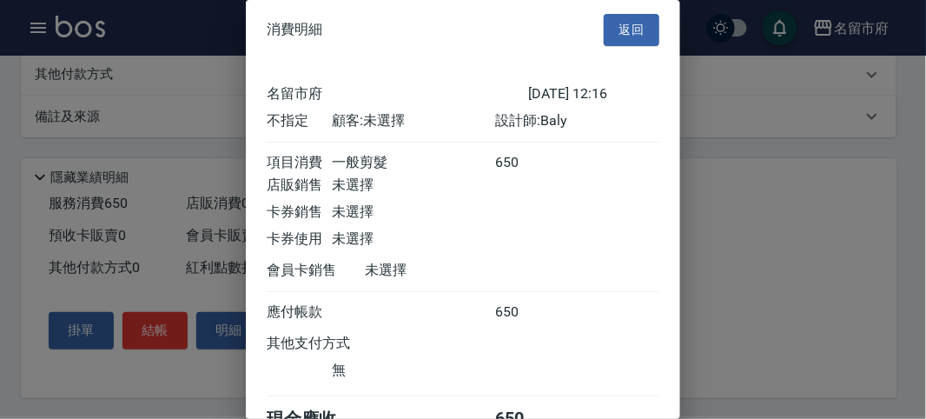
scroll to position [96, 0]
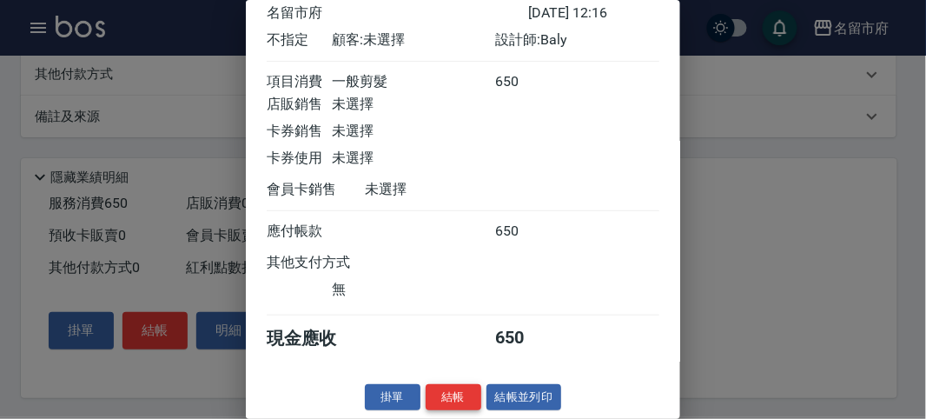
click at [467, 392] on button "結帳" at bounding box center [454, 397] width 56 height 27
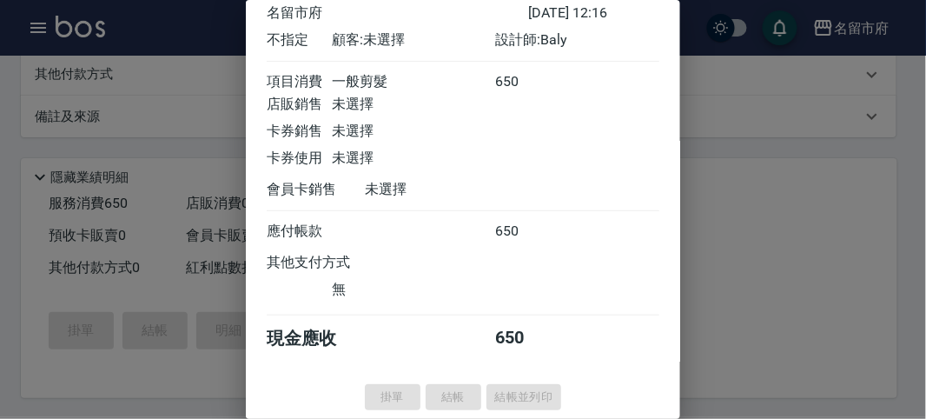
type input "[DATE] 12:53"
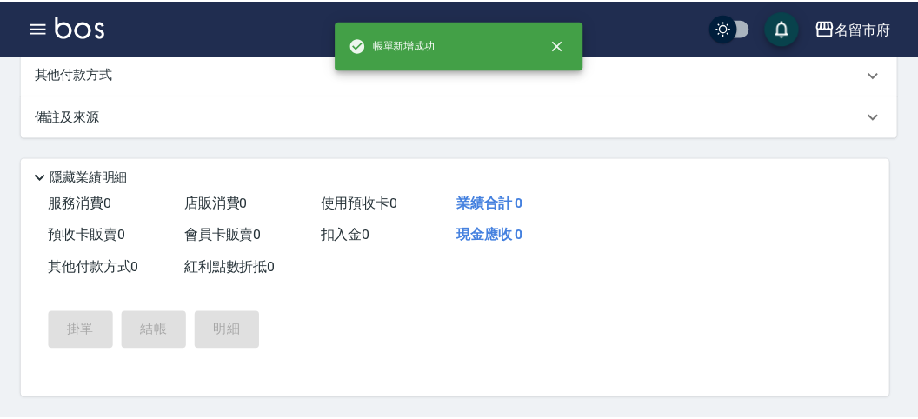
scroll to position [0, 0]
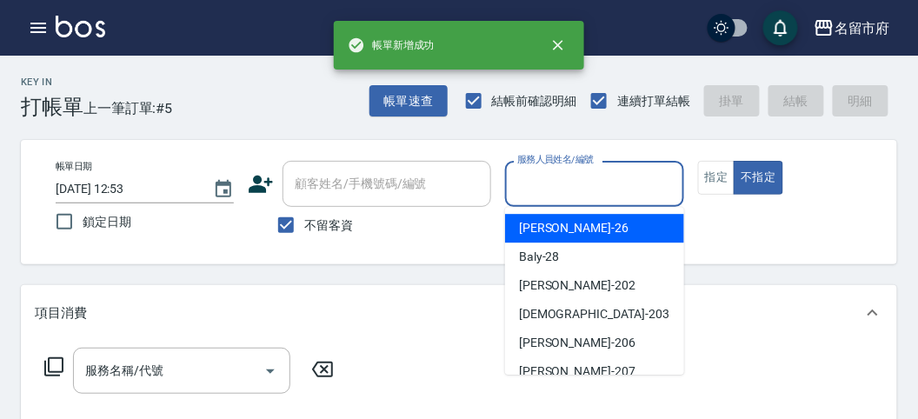
drag, startPoint x: 562, startPoint y: 172, endPoint x: 560, endPoint y: 220, distance: 47.8
click at [561, 172] on input "服務人員姓名/編號" at bounding box center [594, 184] width 162 height 30
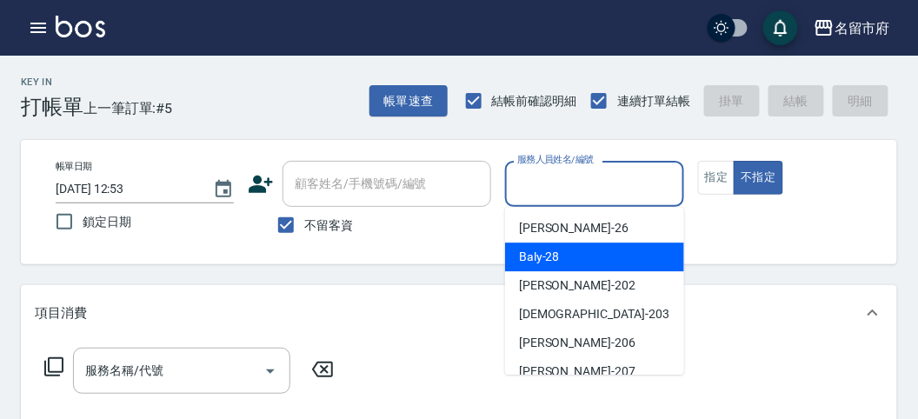
drag, startPoint x: 554, startPoint y: 255, endPoint x: 100, endPoint y: 343, distance: 462.8
click at [548, 257] on span "Baly -28" at bounding box center [539, 257] width 41 height 18
type input "Baly-28"
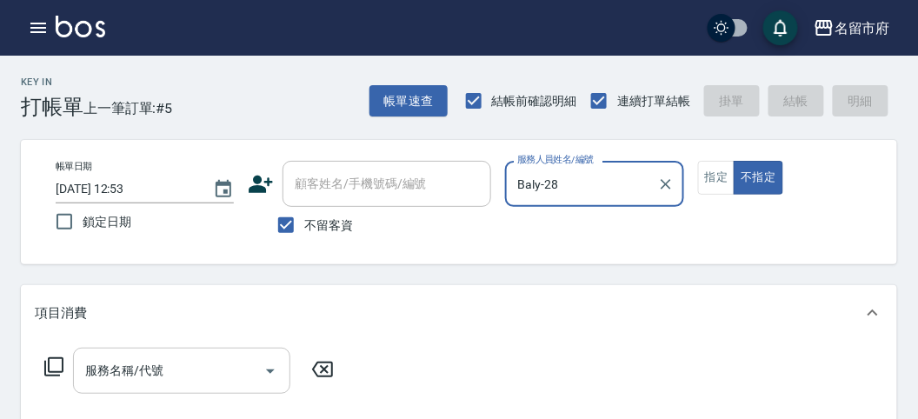
click at [81, 366] on div "服務名稱/代號" at bounding box center [181, 371] width 217 height 46
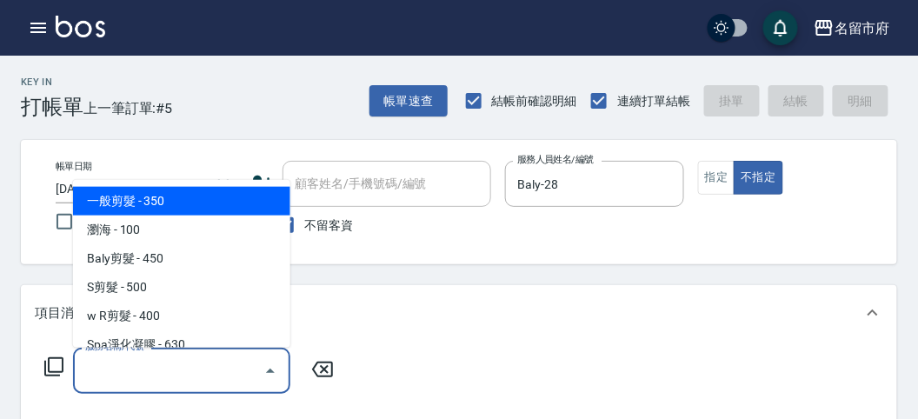
click at [141, 205] on span "一般剪髮 - 350" at bounding box center [181, 201] width 217 height 29
type input "一般剪髮(C001)"
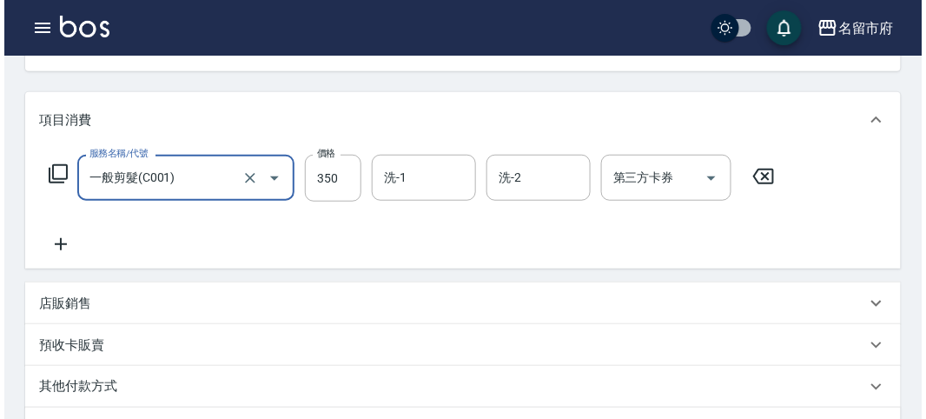
scroll to position [508, 0]
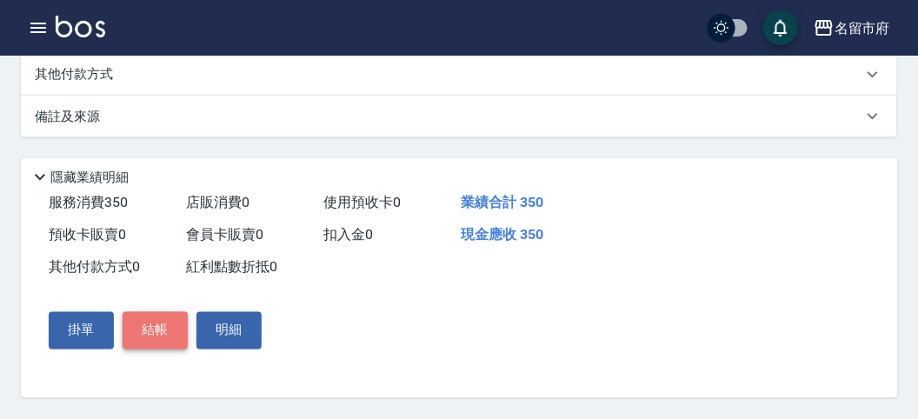
drag, startPoint x: 152, startPoint y: 328, endPoint x: 172, endPoint y: 317, distance: 23.0
click at [153, 329] on button "結帳" at bounding box center [155, 330] width 65 height 36
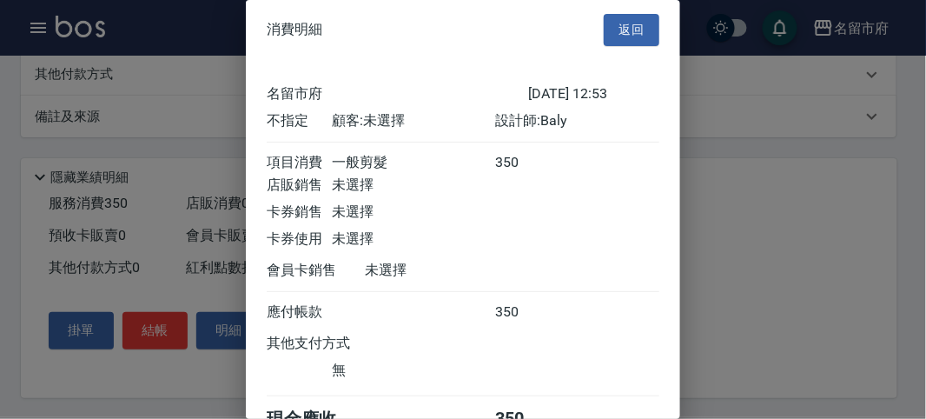
scroll to position [96, 0]
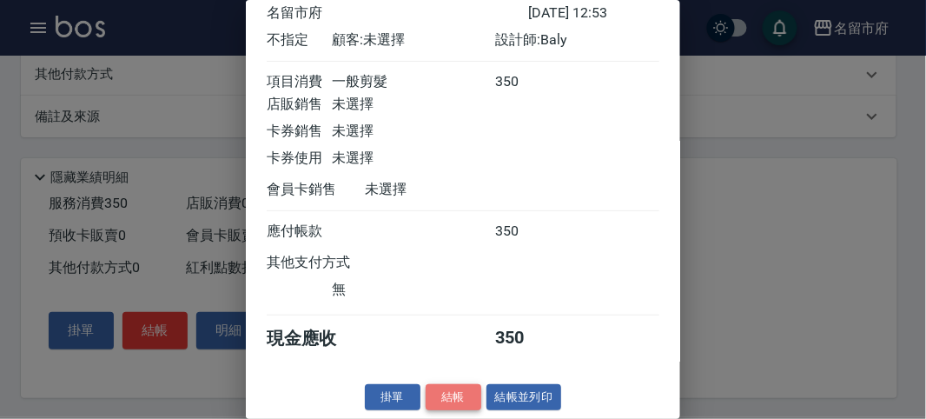
drag, startPoint x: 435, startPoint y: 391, endPoint x: 506, endPoint y: 299, distance: 115.9
click at [436, 389] on button "結帳" at bounding box center [454, 397] width 56 height 27
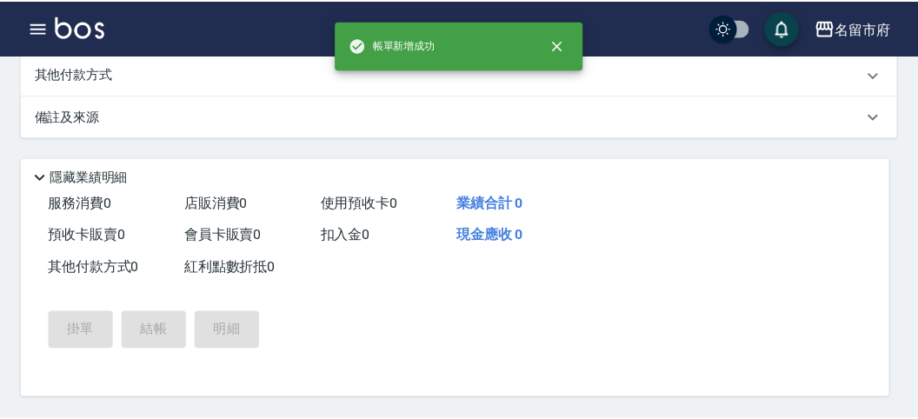
scroll to position [0, 0]
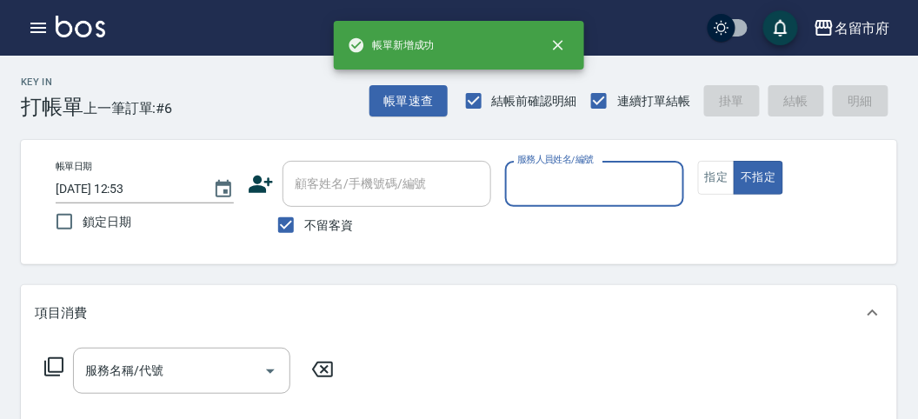
click at [570, 181] on input "服務人員姓名/編號" at bounding box center [594, 184] width 162 height 30
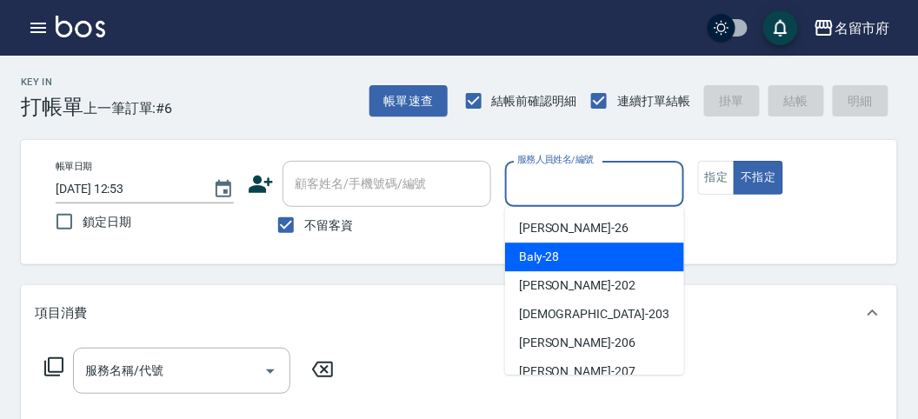
drag, startPoint x: 553, startPoint y: 262, endPoint x: 452, endPoint y: 296, distance: 106.3
click at [546, 268] on div "Baly -28" at bounding box center [594, 256] width 179 height 29
type input "Baly-28"
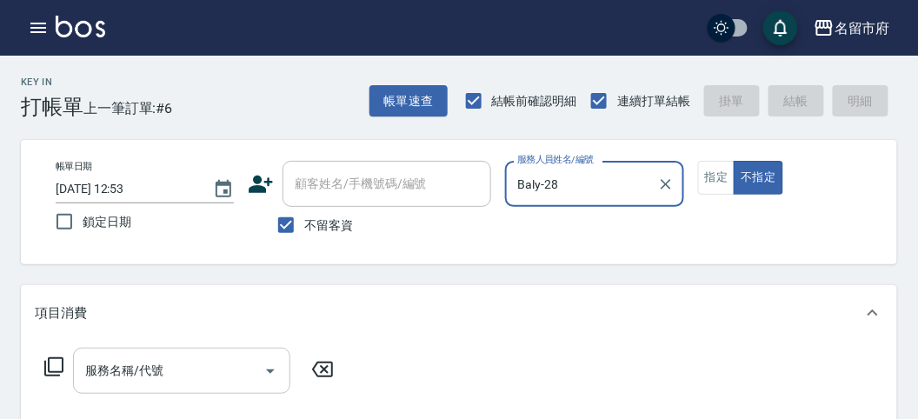
click at [124, 380] on input "服務名稱/代號" at bounding box center [169, 370] width 176 height 30
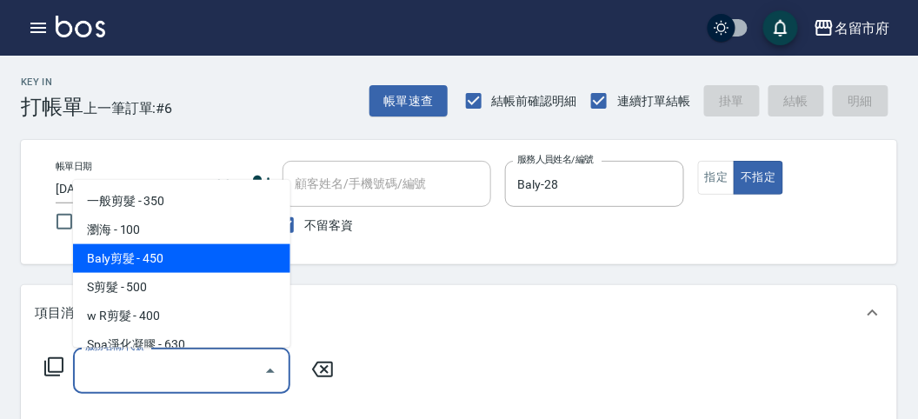
click at [169, 253] on span "Baly剪髮 - 450" at bounding box center [181, 258] width 217 height 29
type input "Baly剪髮(C004)"
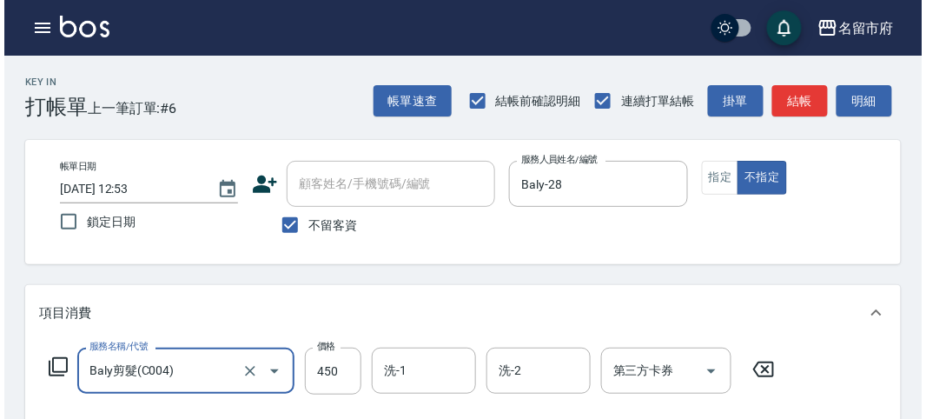
scroll to position [508, 0]
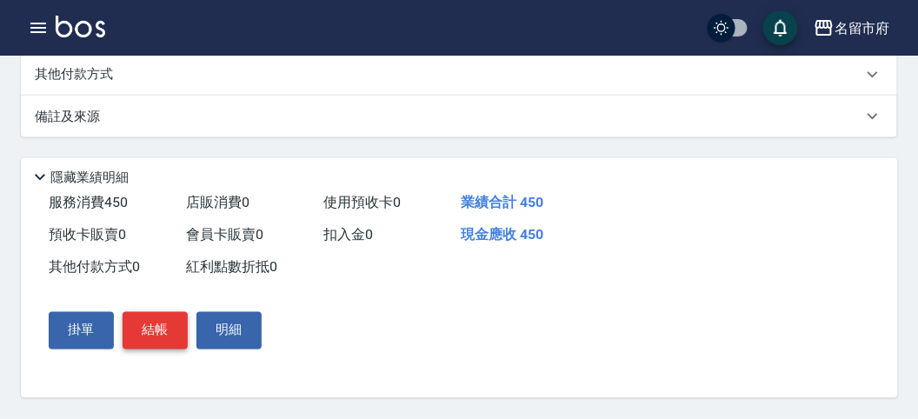
click at [173, 330] on button "結帳" at bounding box center [155, 330] width 65 height 36
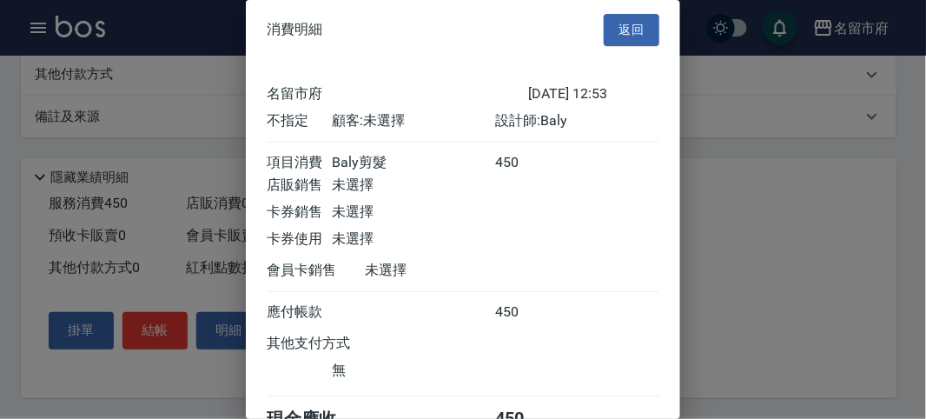
scroll to position [96, 0]
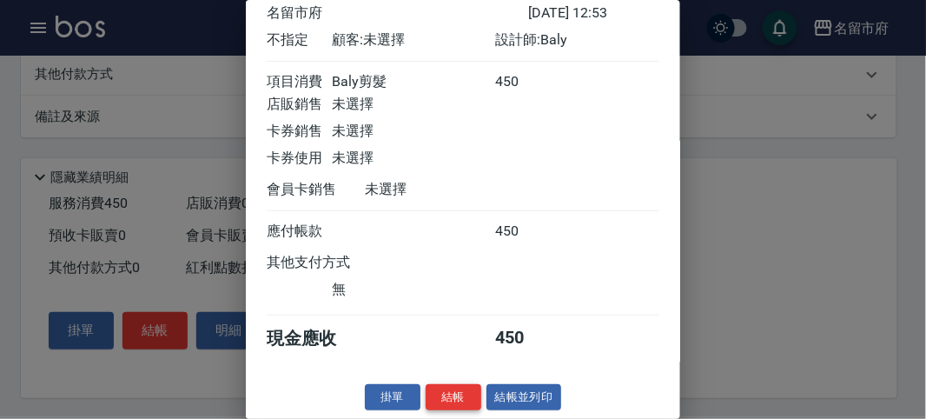
click at [441, 398] on button "結帳" at bounding box center [454, 397] width 56 height 27
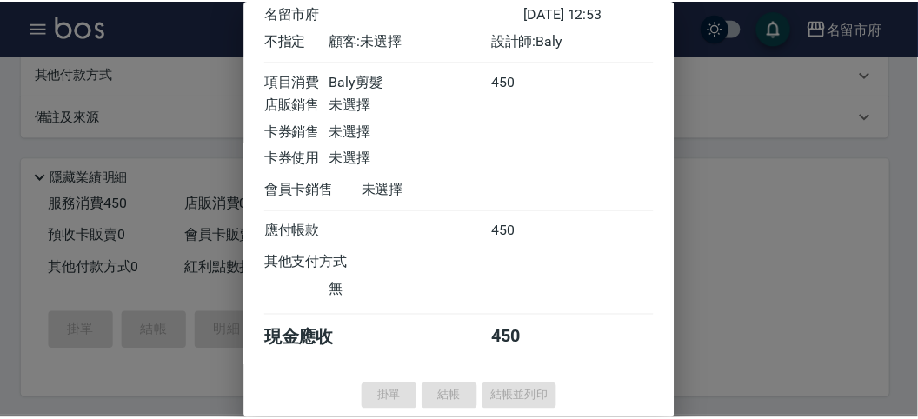
scroll to position [0, 0]
